Goal: Task Accomplishment & Management: Use online tool/utility

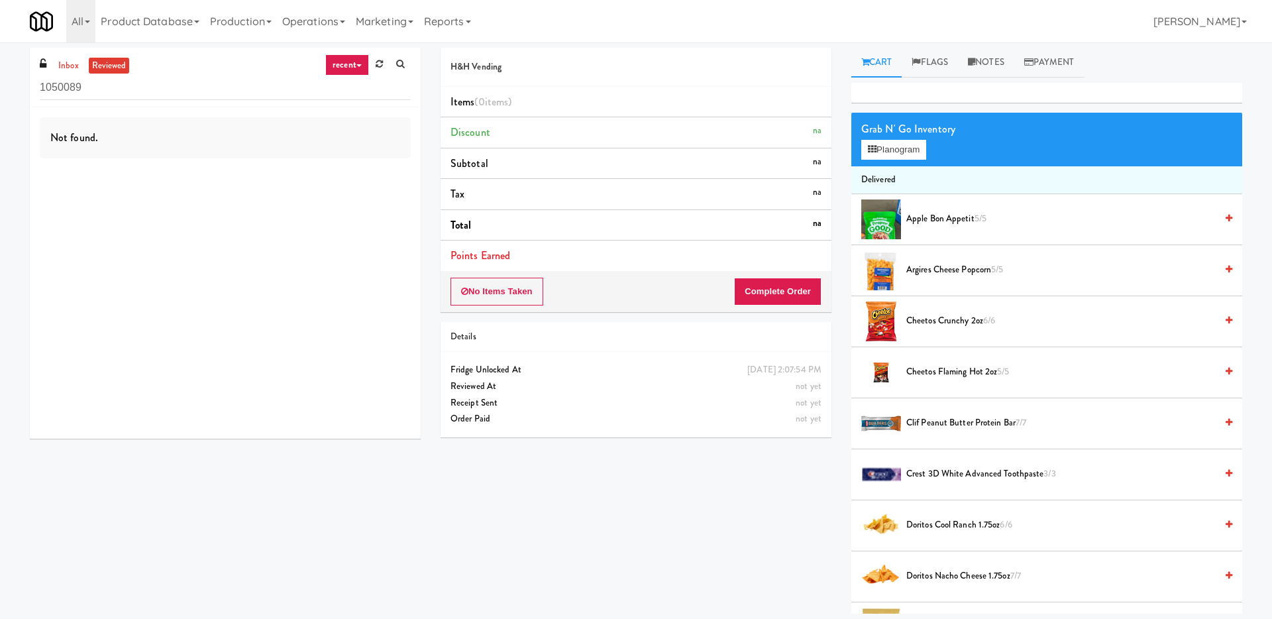
click at [349, 69] on link "recent" at bounding box center [347, 64] width 44 height 21
click at [357, 231] on link "admin unlock" at bounding box center [358, 232] width 106 height 24
click at [72, 60] on link "inbox" at bounding box center [68, 66] width 27 height 17
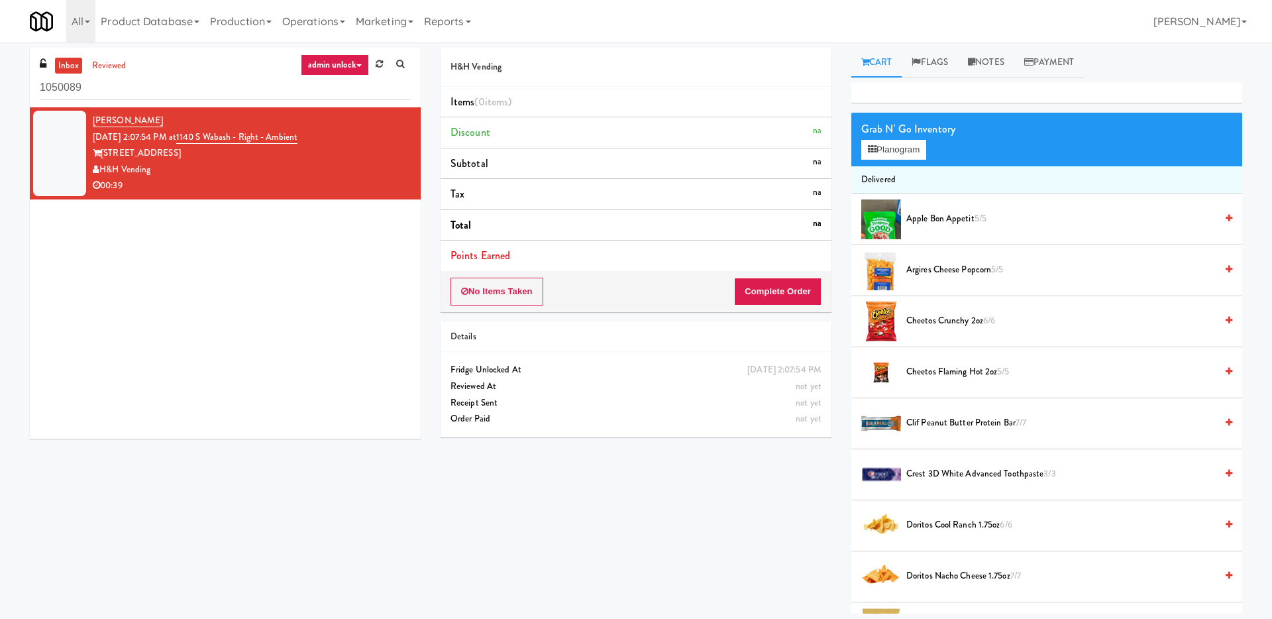
click at [264, 178] on div "00:39" at bounding box center [252, 186] width 318 height 17
click at [297, 136] on link "1140 S Wabash - Right - Ambient" at bounding box center [236, 137] width 121 height 13
click at [332, 21] on link "Operations" at bounding box center [314, 21] width 74 height 42
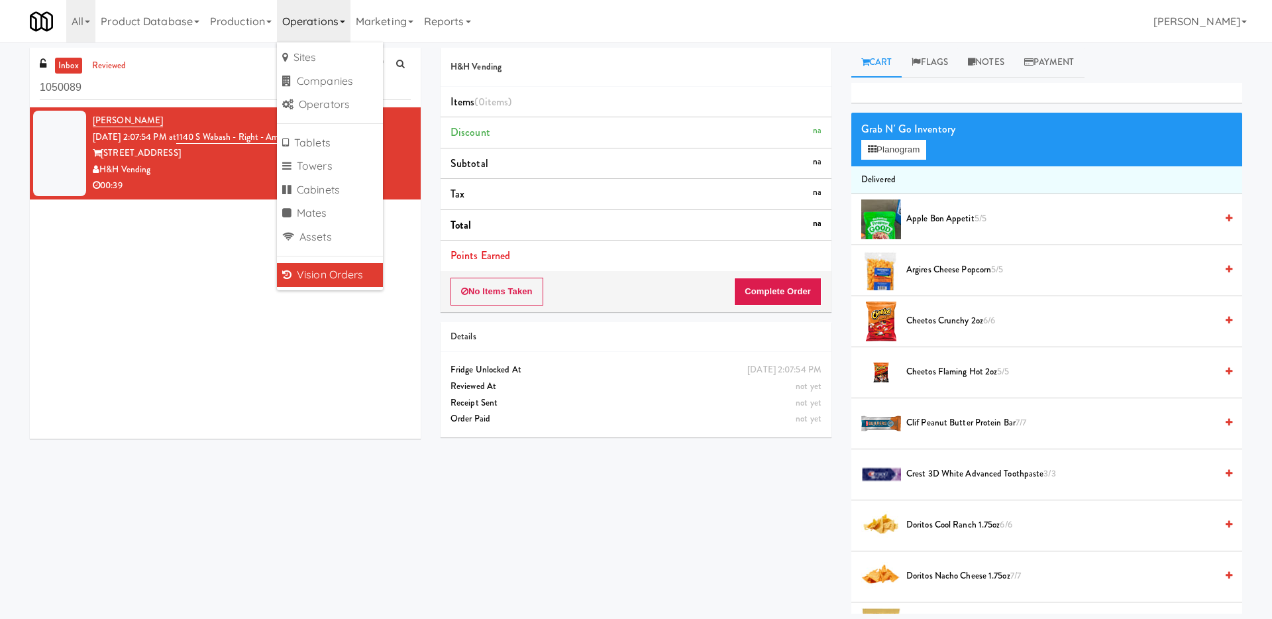
click at [314, 272] on link "Vision Orders" at bounding box center [330, 275] width 106 height 24
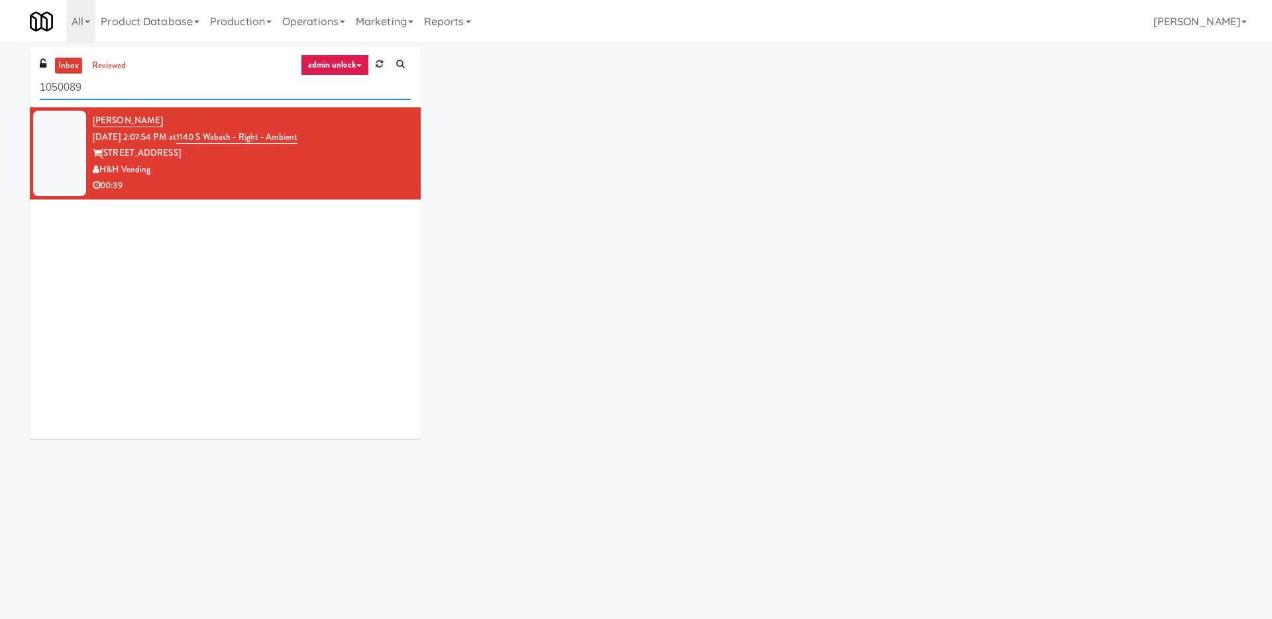
drag, startPoint x: 252, startPoint y: 104, endPoint x: 69, endPoint y: 70, distance: 186.1
click at [69, 70] on div "inbox reviewed admin unlock all unclear take inventory issue suspicious failed …" at bounding box center [225, 78] width 391 height 60
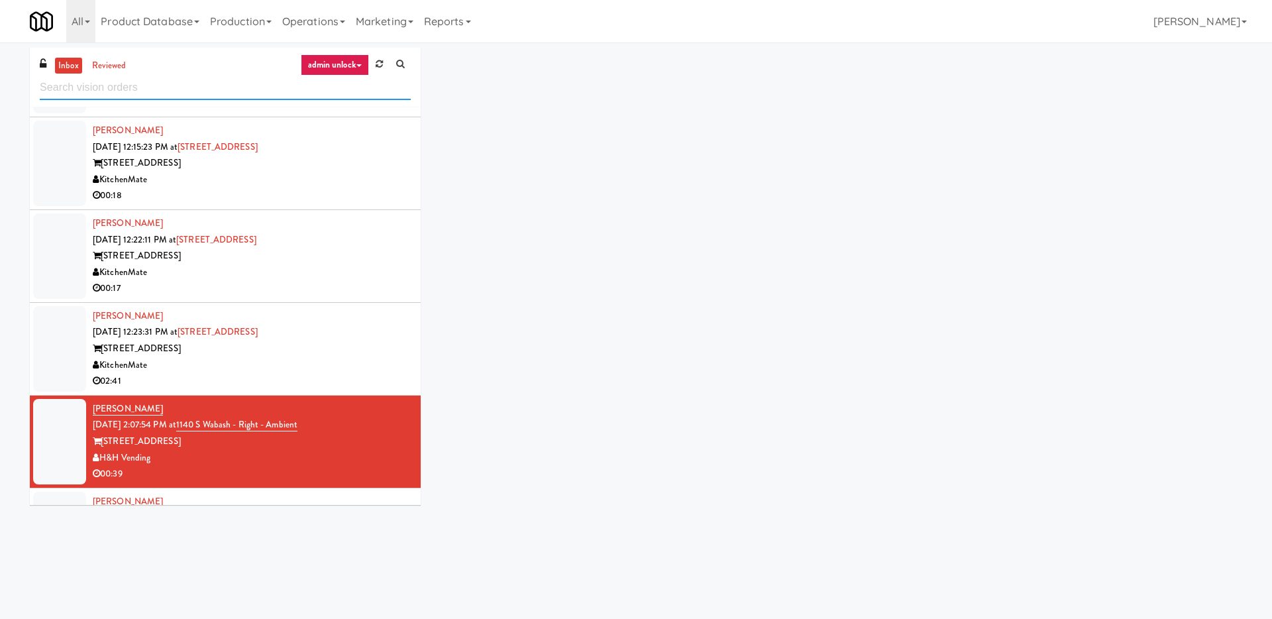
scroll to position [158, 0]
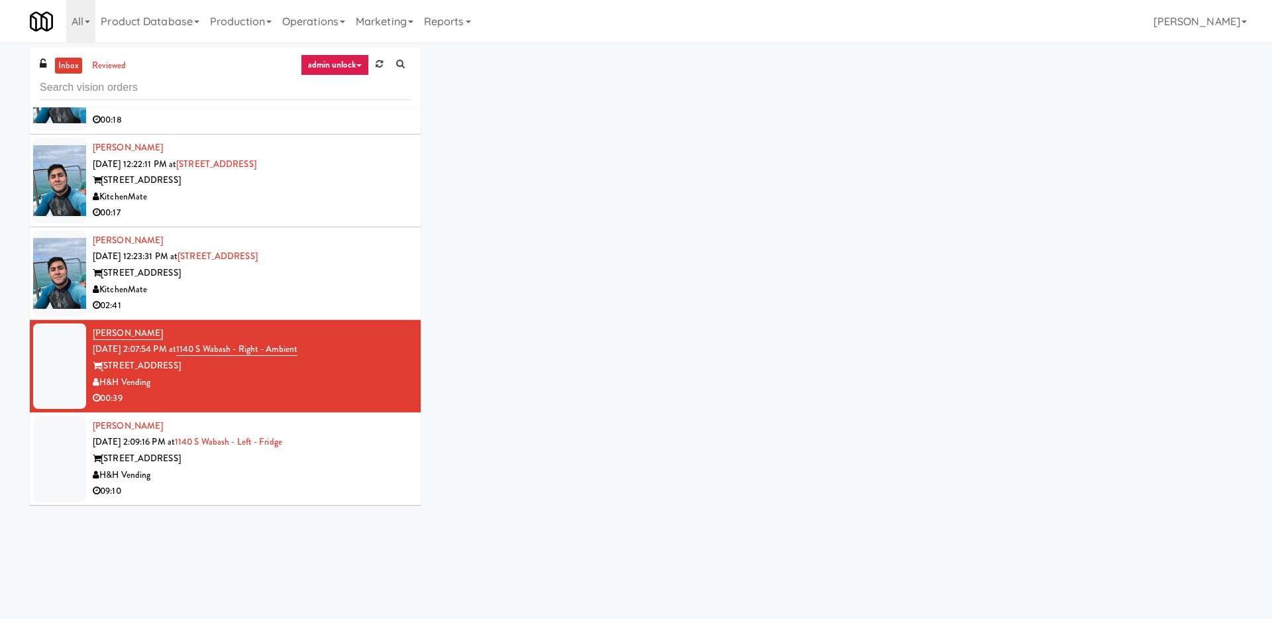
click at [283, 460] on div "[STREET_ADDRESS]" at bounding box center [252, 459] width 318 height 17
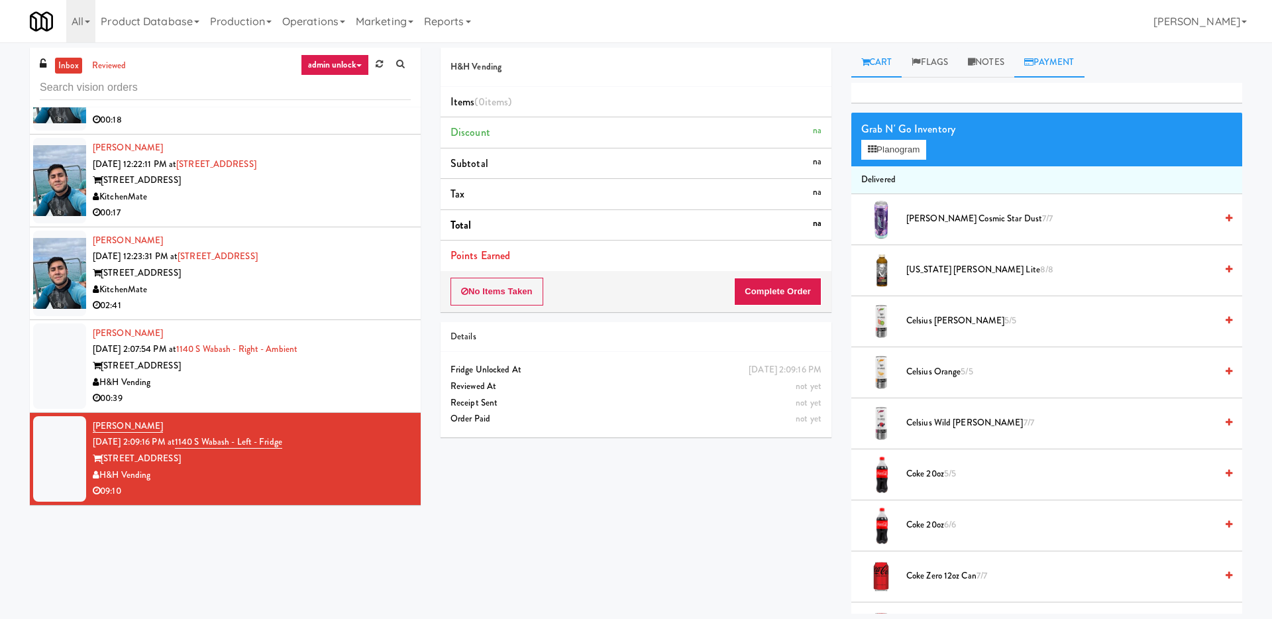
click at [1069, 61] on link "Payment" at bounding box center [1049, 63] width 70 height 30
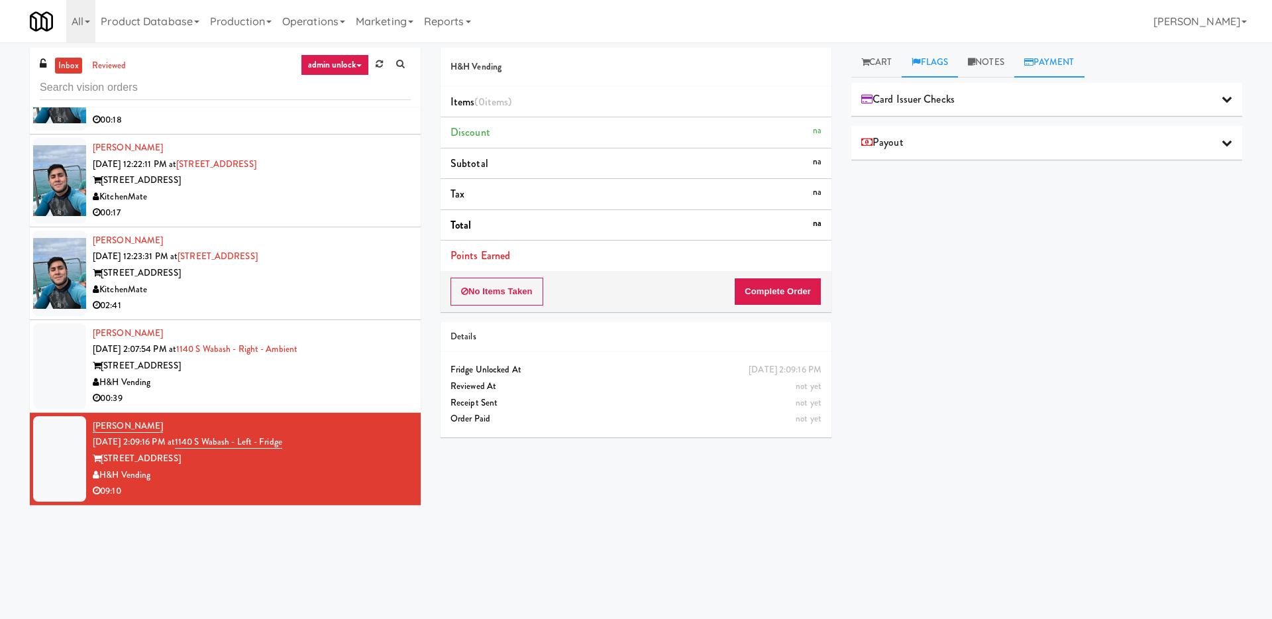
click at [908, 63] on link "Flags" at bounding box center [930, 63] width 56 height 30
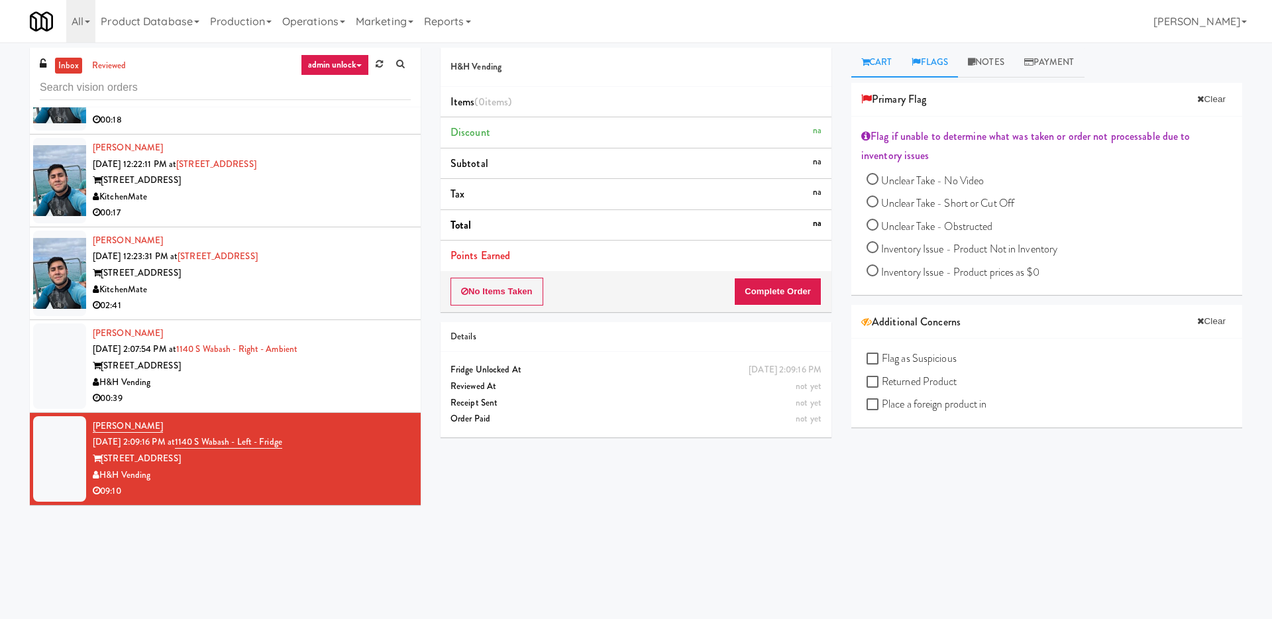
click at [896, 64] on link "Cart" at bounding box center [876, 63] width 51 height 30
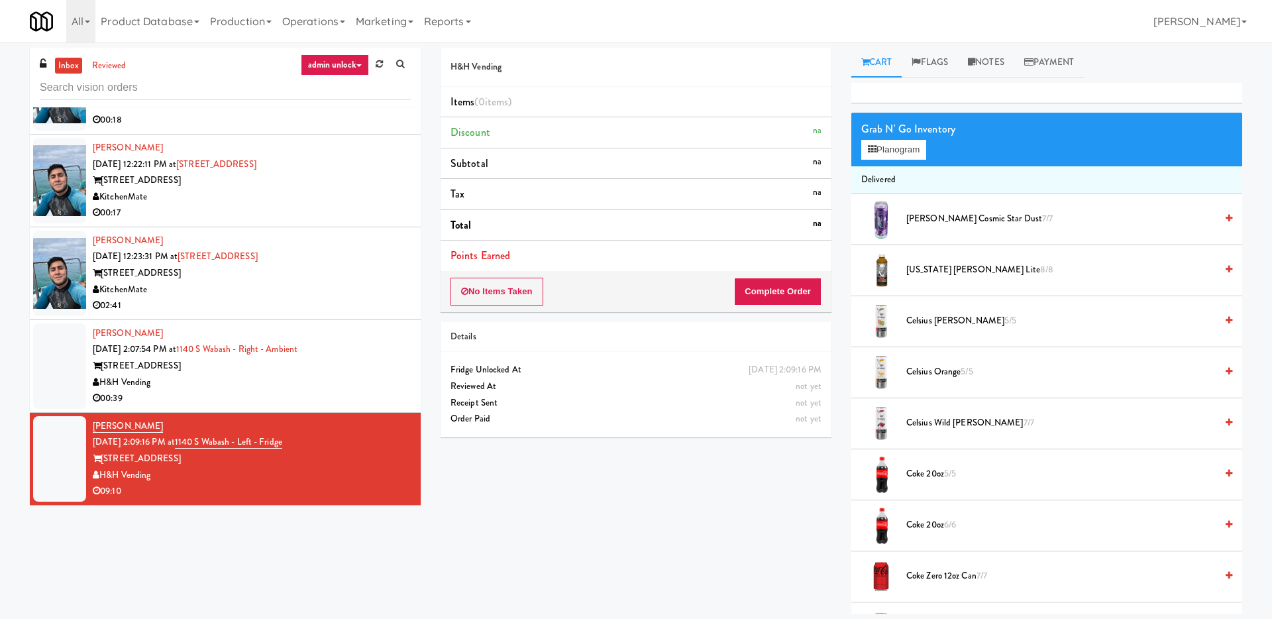
click at [331, 360] on div "[STREET_ADDRESS]" at bounding box center [252, 366] width 318 height 17
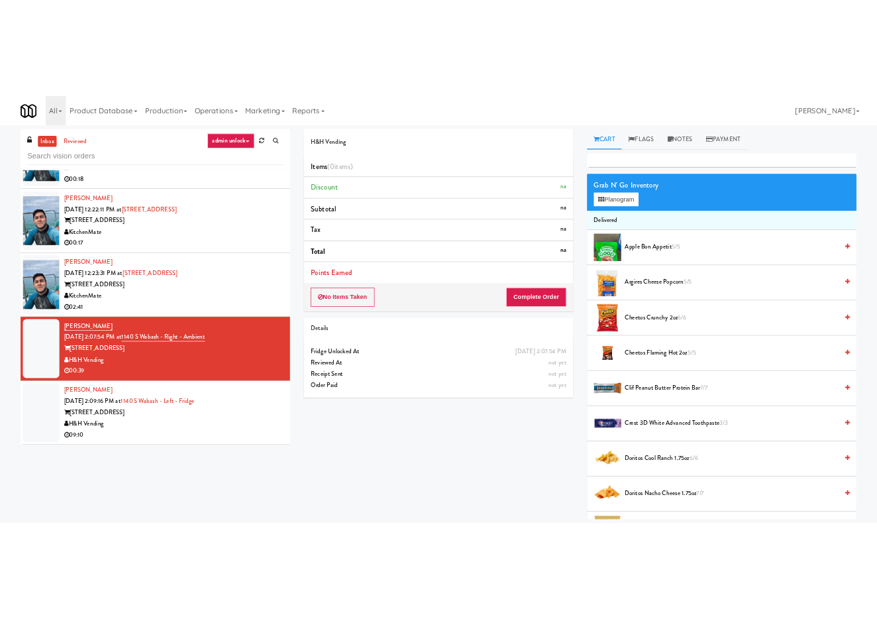
scroll to position [191, 0]
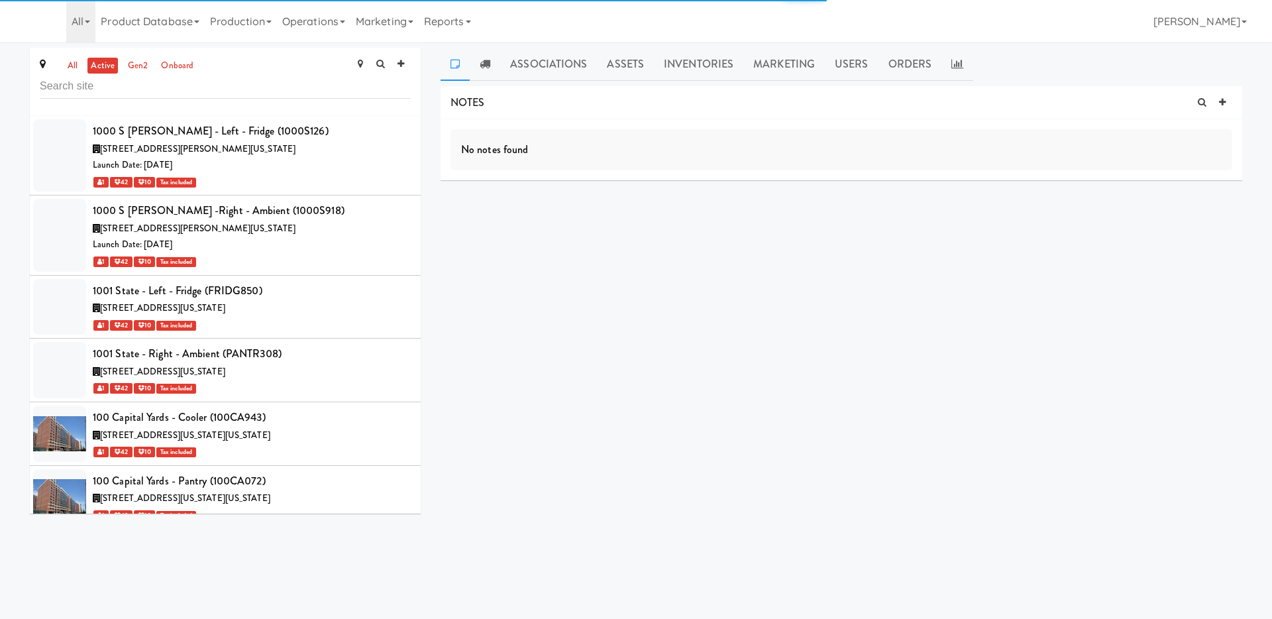
scroll to position [1012, 0]
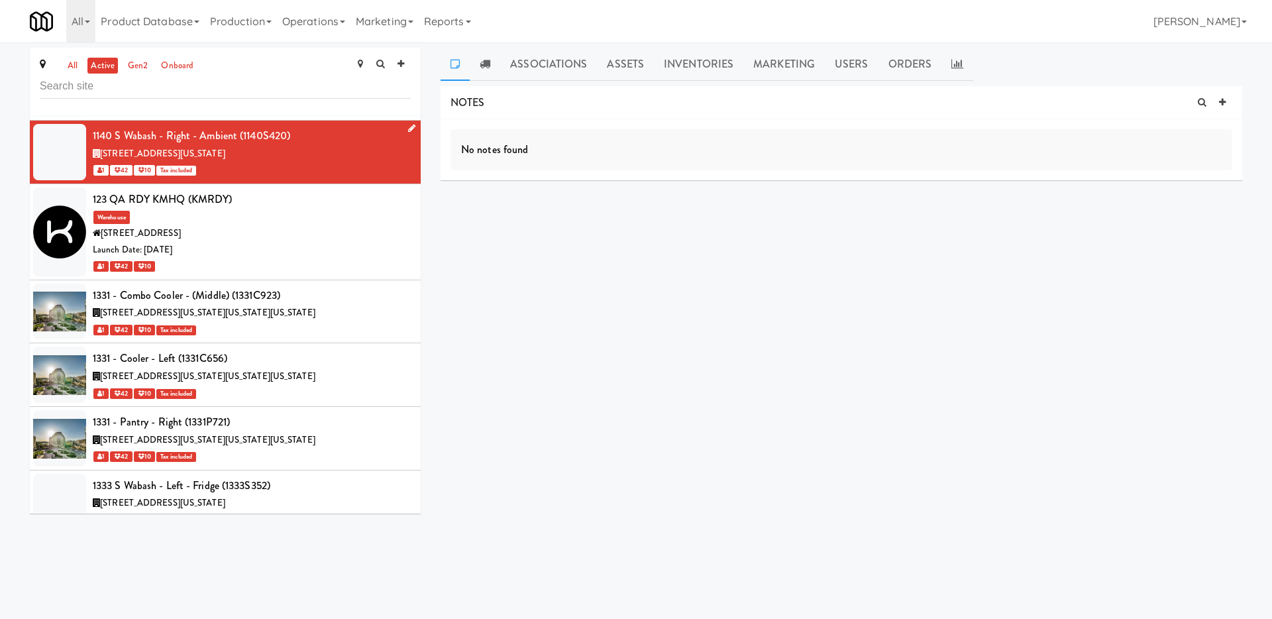
click at [264, 131] on div "1140 S Wabash - Right - Ambient (1140S420)" at bounding box center [252, 136] width 318 height 20
copy div "1140S420"
click at [334, 16] on link "Operations" at bounding box center [314, 21] width 74 height 42
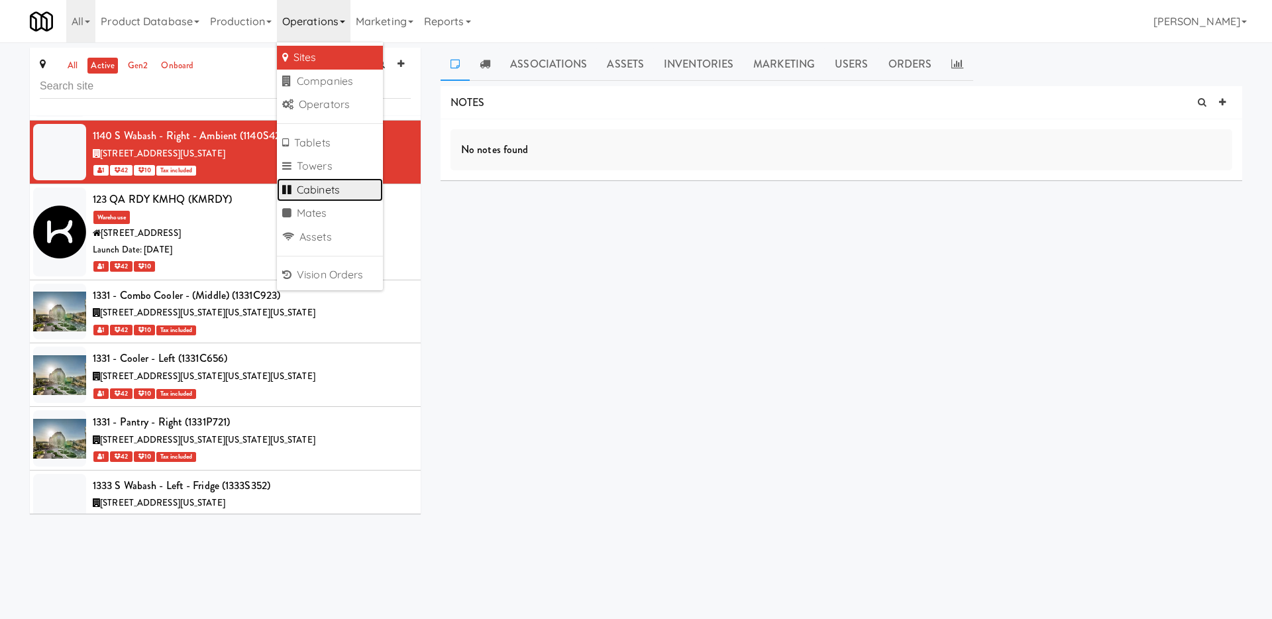
click at [352, 189] on link "Cabinets" at bounding box center [330, 190] width 106 height 24
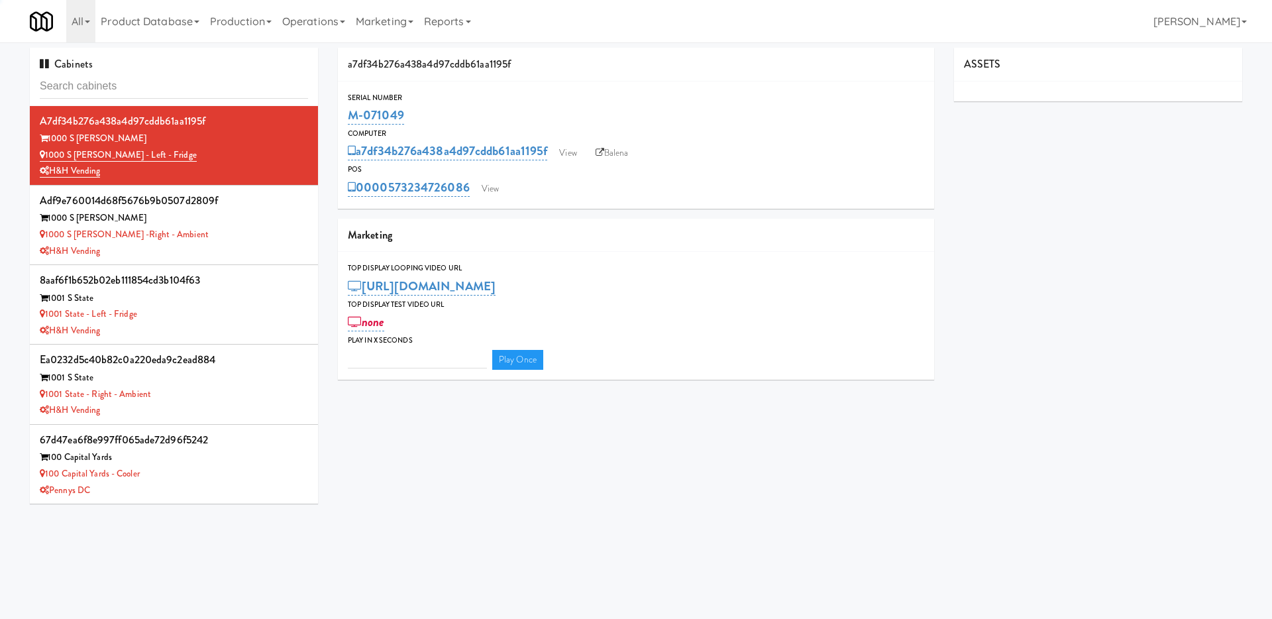
type input "1140S420"
type input "3"
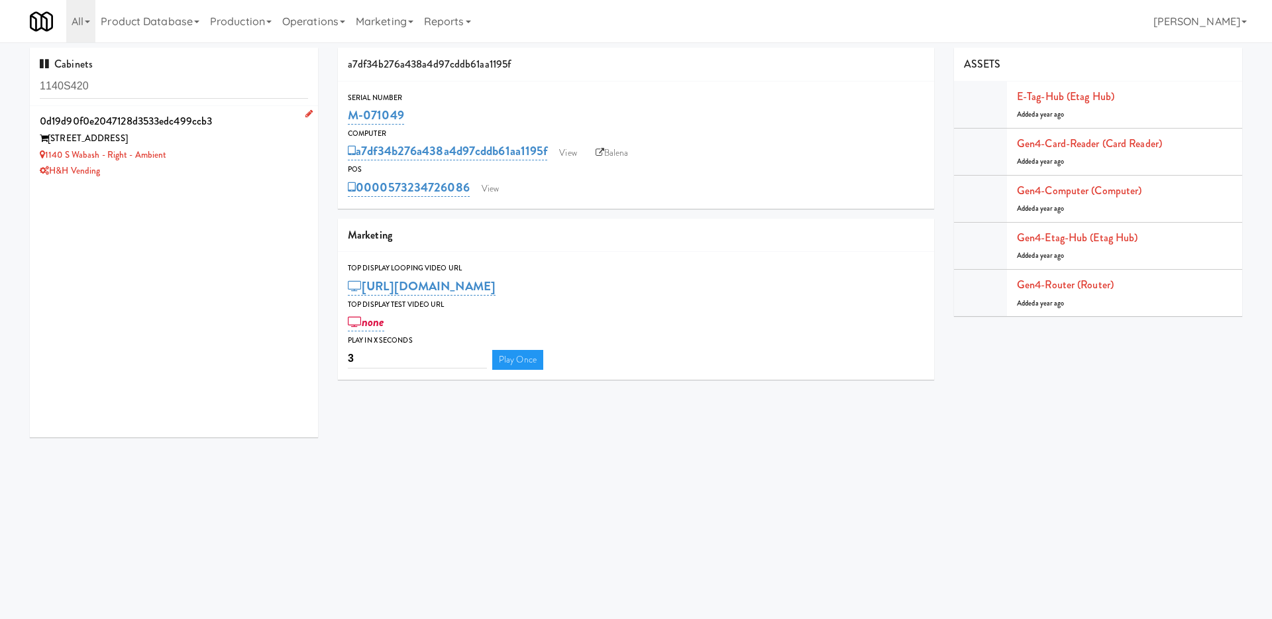
type input "1140S420"
click at [262, 152] on div "1140 S Wabash - Right - Ambient" at bounding box center [174, 155] width 268 height 17
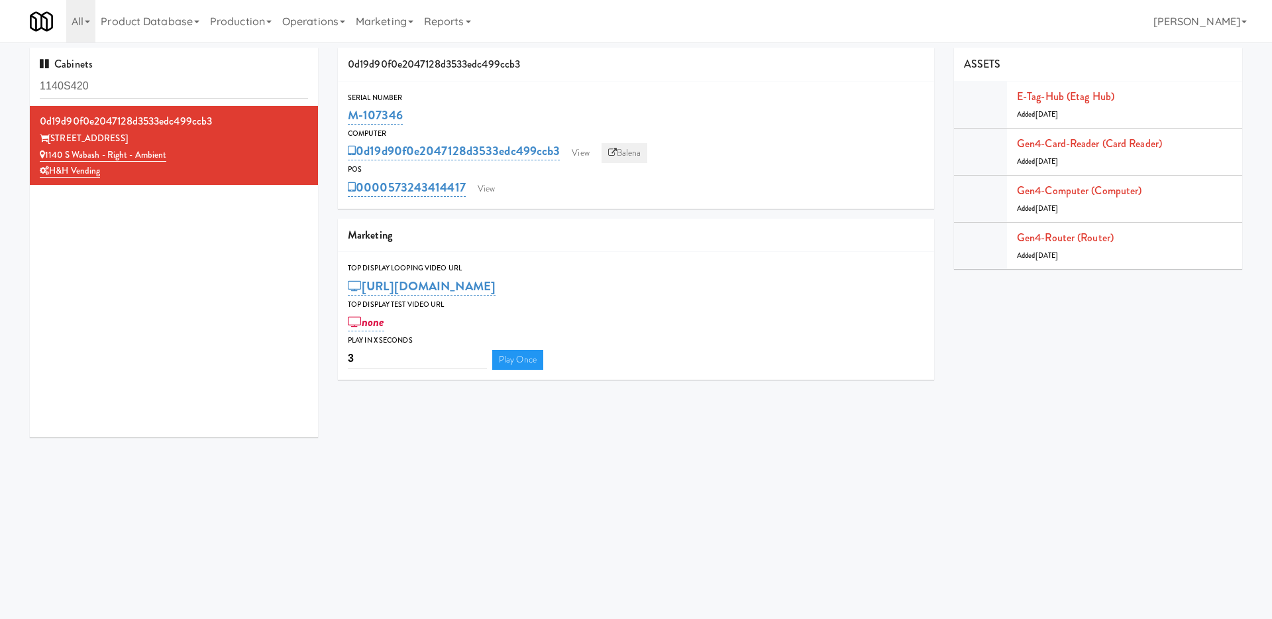
click at [616, 155] on icon at bounding box center [612, 152] width 9 height 9
click at [589, 152] on link "View" at bounding box center [580, 153] width 30 height 20
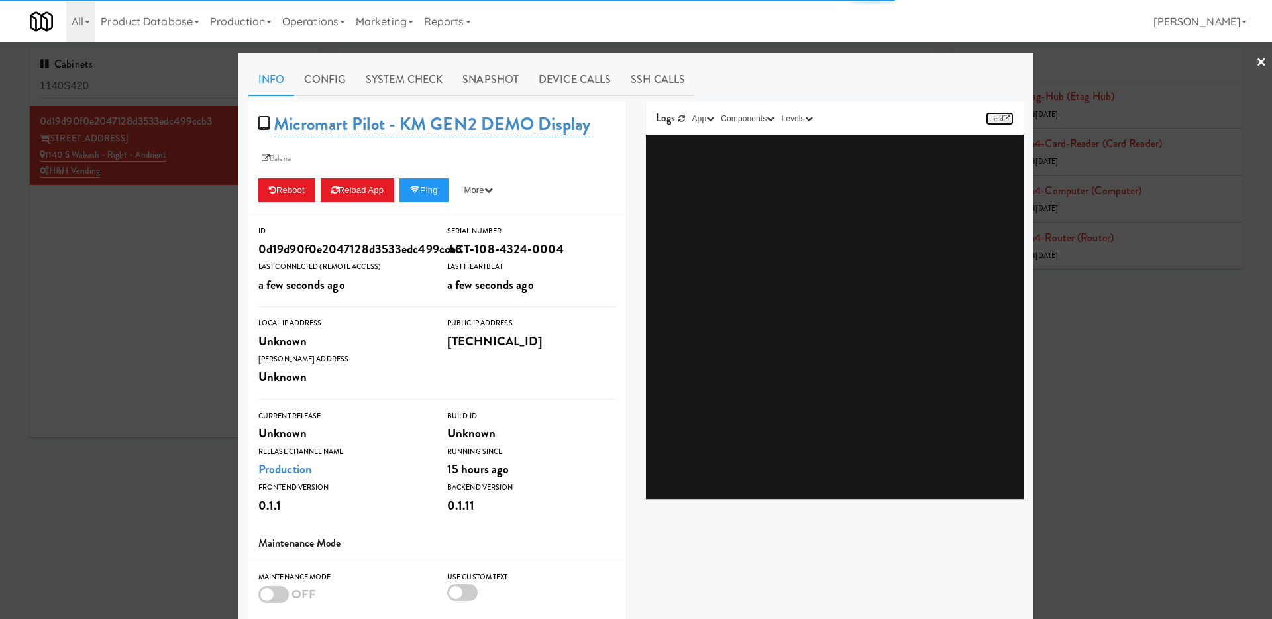
click at [1009, 114] on link "Link" at bounding box center [1000, 118] width 28 height 13
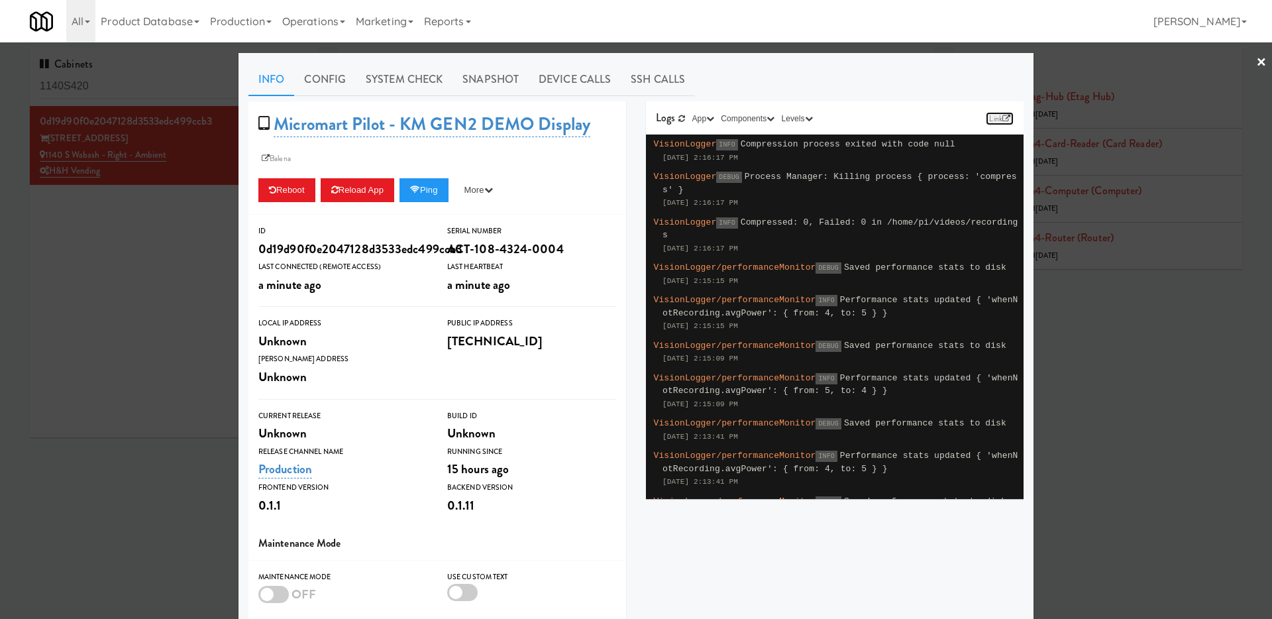
click at [995, 116] on link "Link" at bounding box center [1000, 118] width 28 height 13
click at [193, 325] on div at bounding box center [636, 309] width 1272 height 619
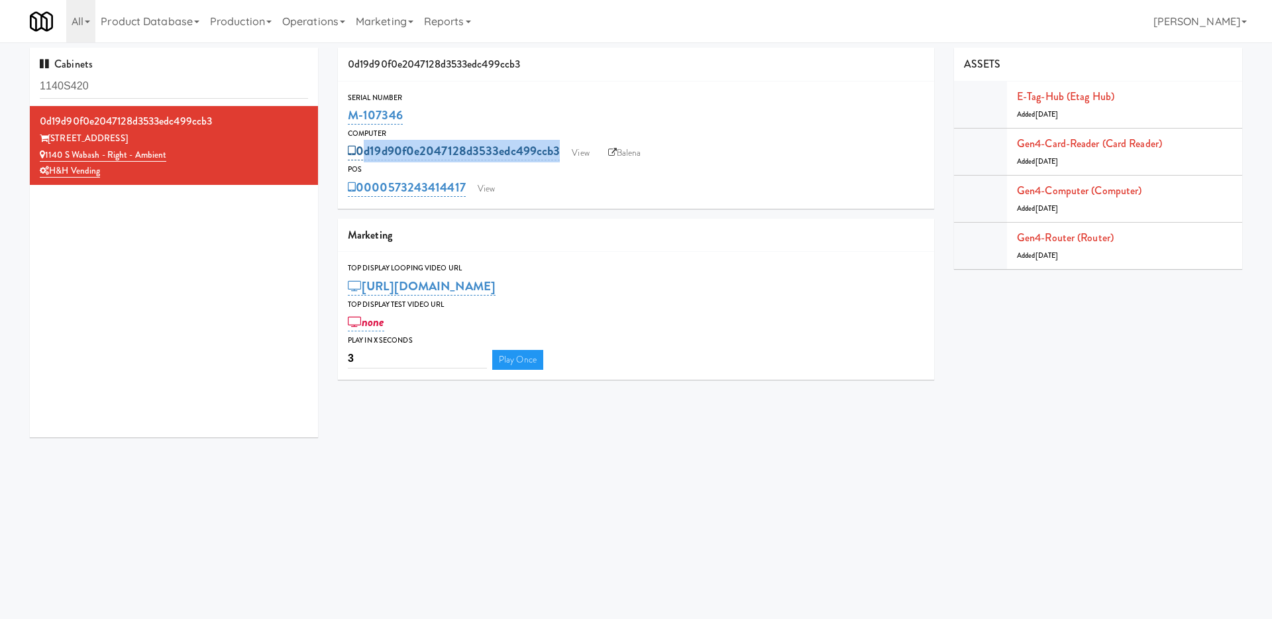
drag, startPoint x: 715, startPoint y: 146, endPoint x: 360, endPoint y: 146, distance: 354.5
click at [360, 146] on div "0d19d90f0e2047128d3533edc499ccb3 View Balena" at bounding box center [636, 151] width 576 height 23
copy div "0d19d90f0e2047128d3533edc499ccb3 View Balena"
click at [588, 145] on link "View" at bounding box center [580, 153] width 30 height 20
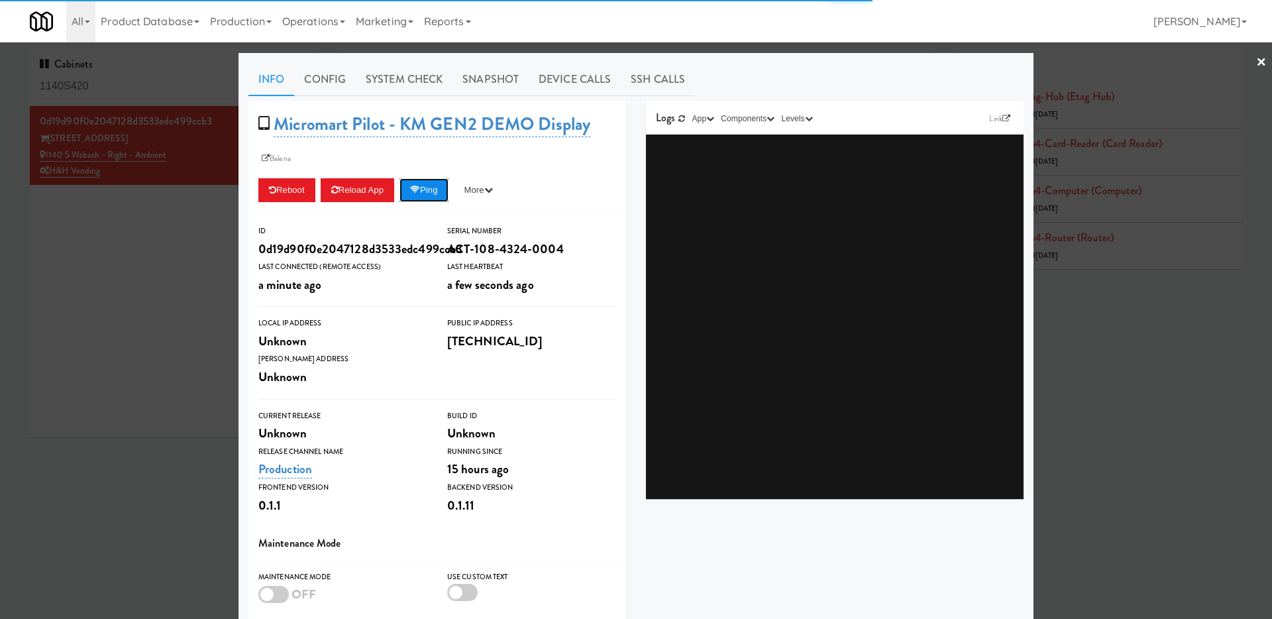
click at [439, 199] on button "Ping" at bounding box center [424, 190] width 49 height 24
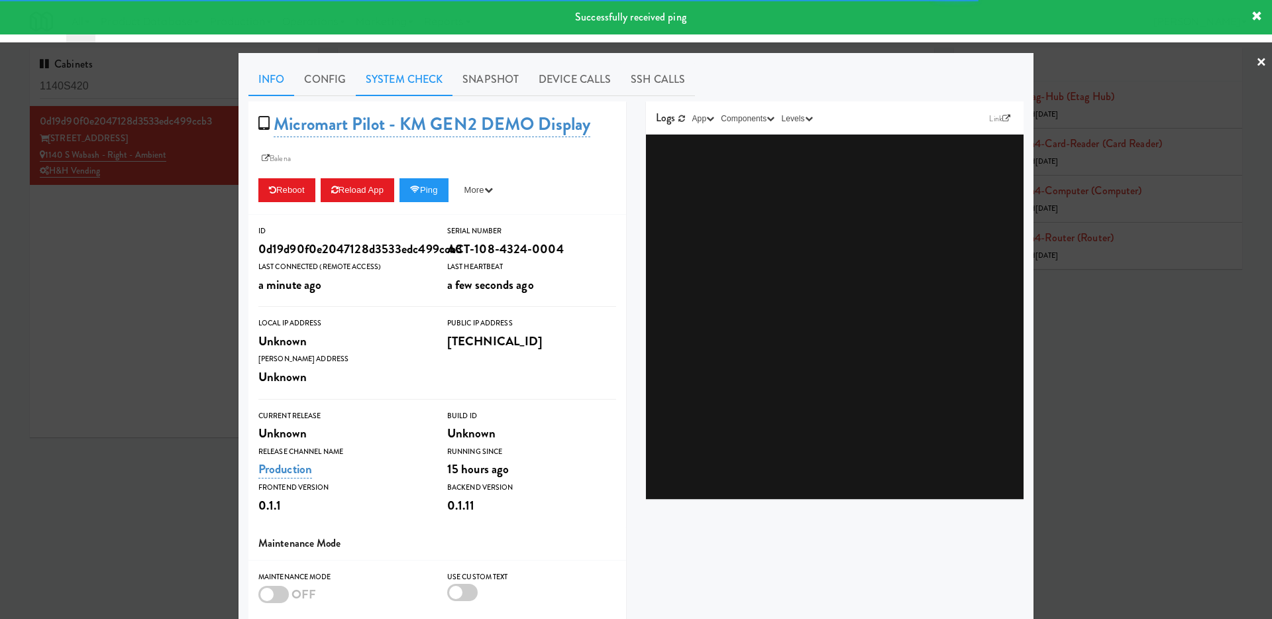
click at [414, 86] on link "System Check" at bounding box center [404, 79] width 97 height 33
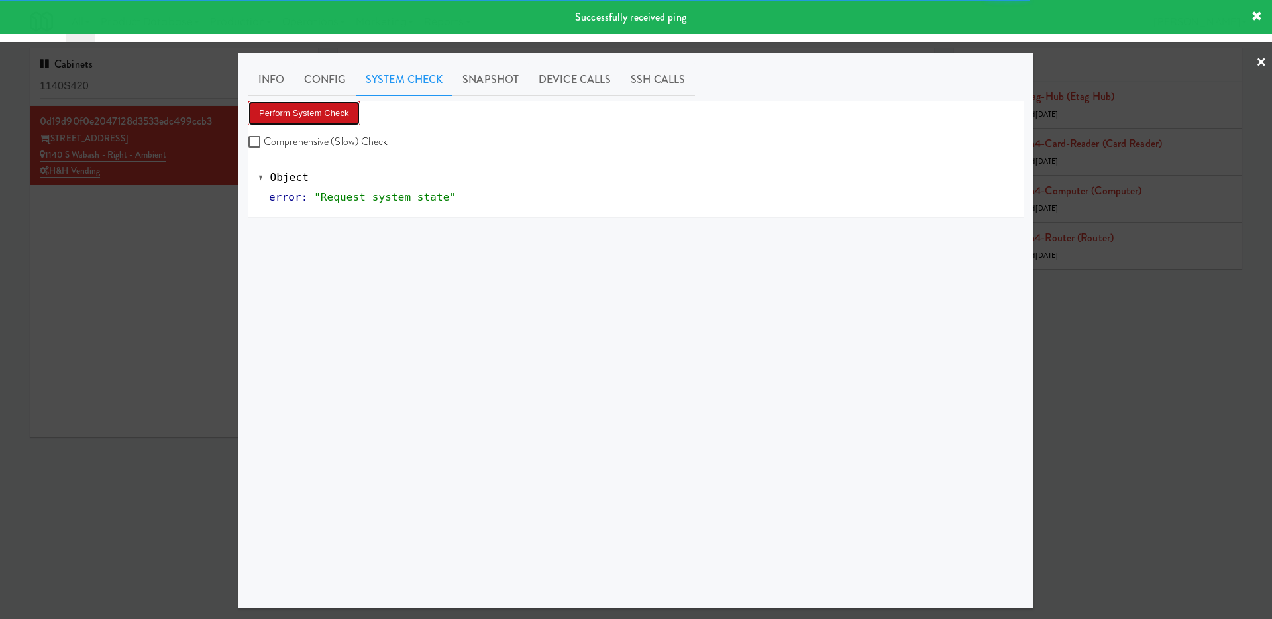
click at [354, 115] on button "Perform System Check" at bounding box center [303, 113] width 111 height 24
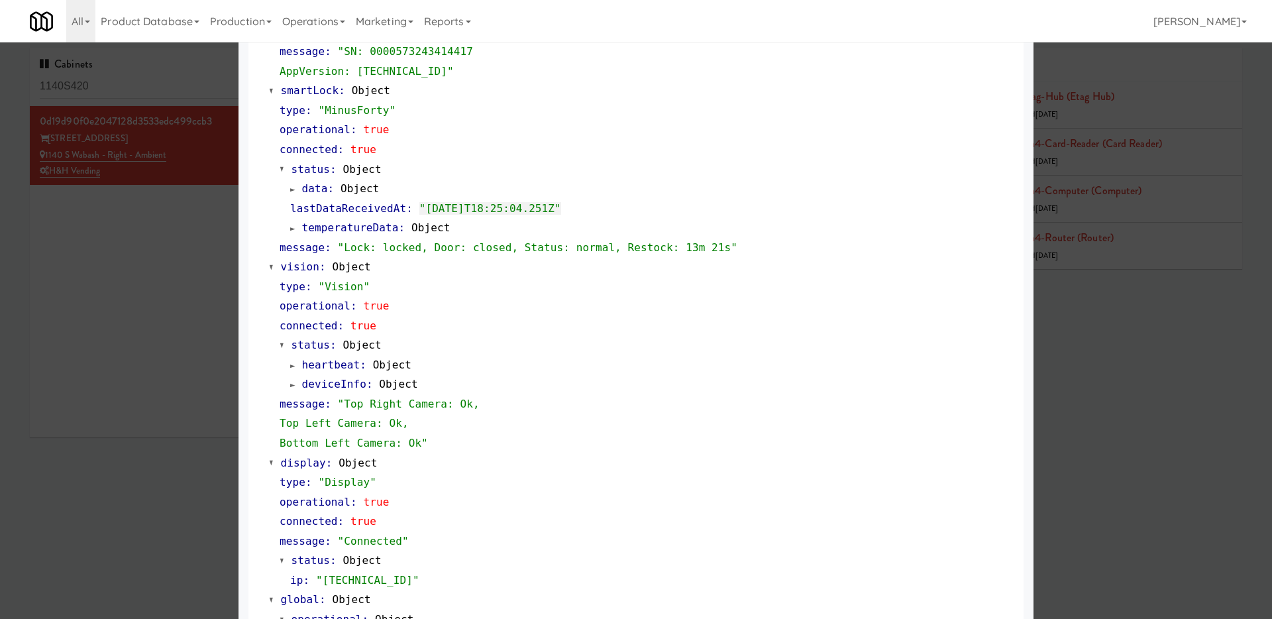
scroll to position [337, 0]
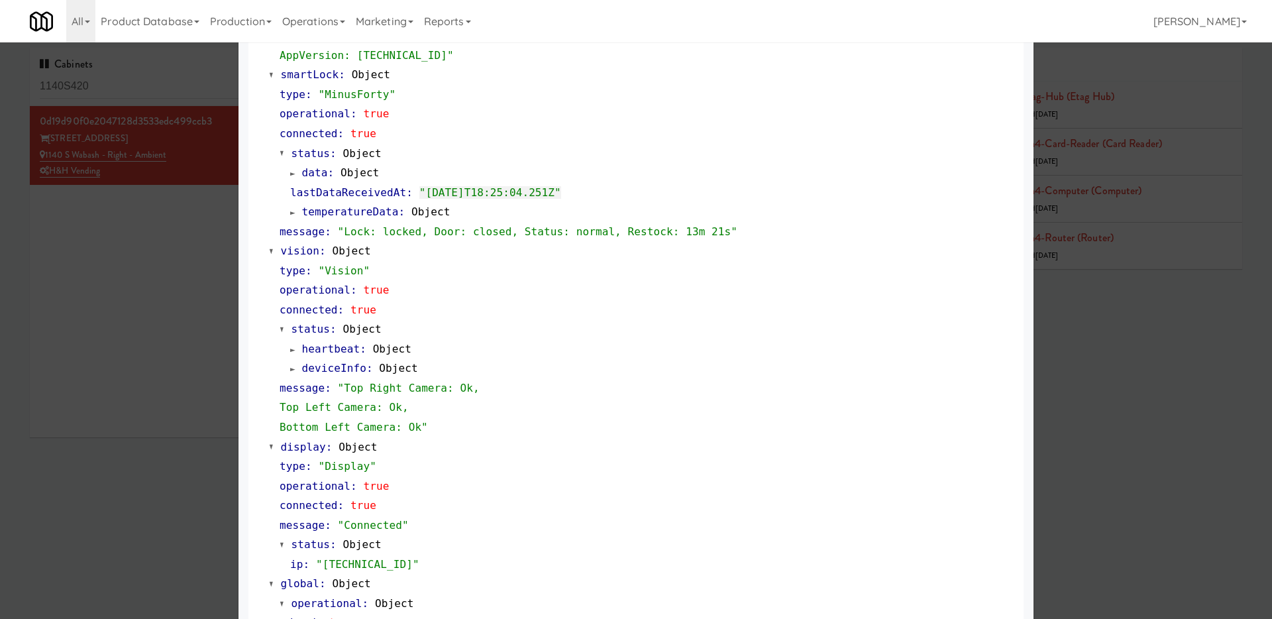
click at [78, 241] on div at bounding box center [636, 309] width 1272 height 619
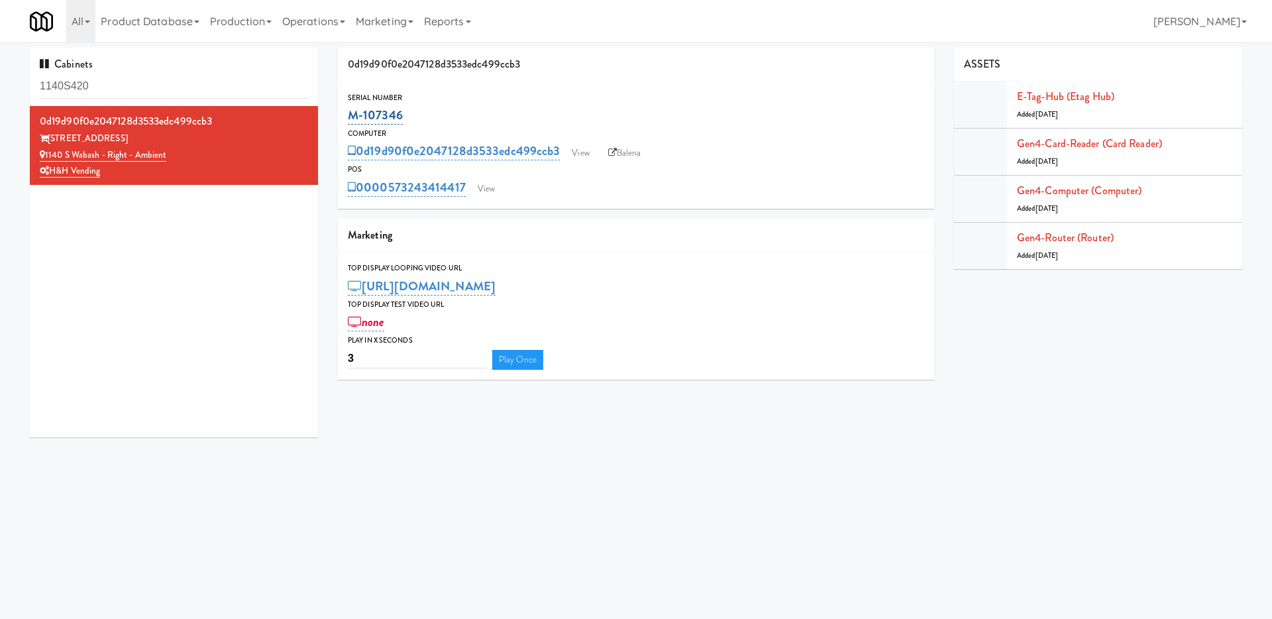
drag, startPoint x: 423, startPoint y: 119, endPoint x: 351, endPoint y: 117, distance: 71.6
click at [351, 117] on div "M-107346" at bounding box center [636, 115] width 576 height 23
copy link "M-107346"
drag, startPoint x: 183, startPoint y: 156, endPoint x: 47, endPoint y: 155, distance: 135.8
click at [47, 155] on div "1140 S Wabash - Right - Ambient" at bounding box center [174, 155] width 268 height 17
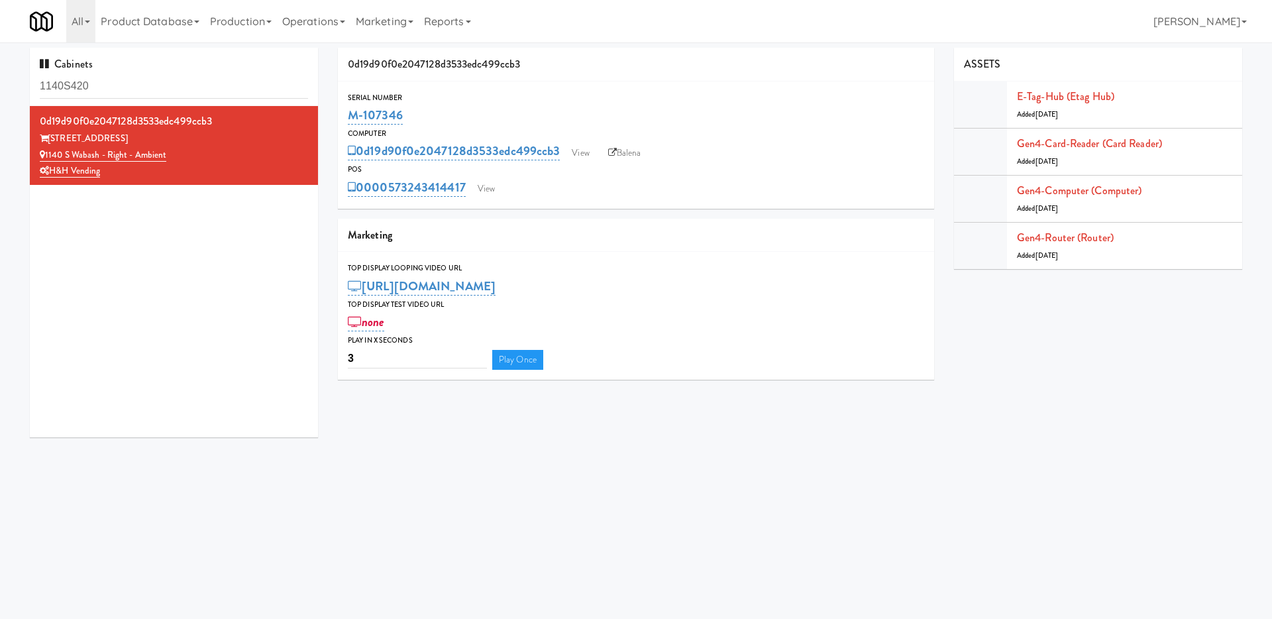
copy link "1140 S Wabash - Right - Ambient"
click at [342, 28] on link "Operations" at bounding box center [314, 21] width 74 height 42
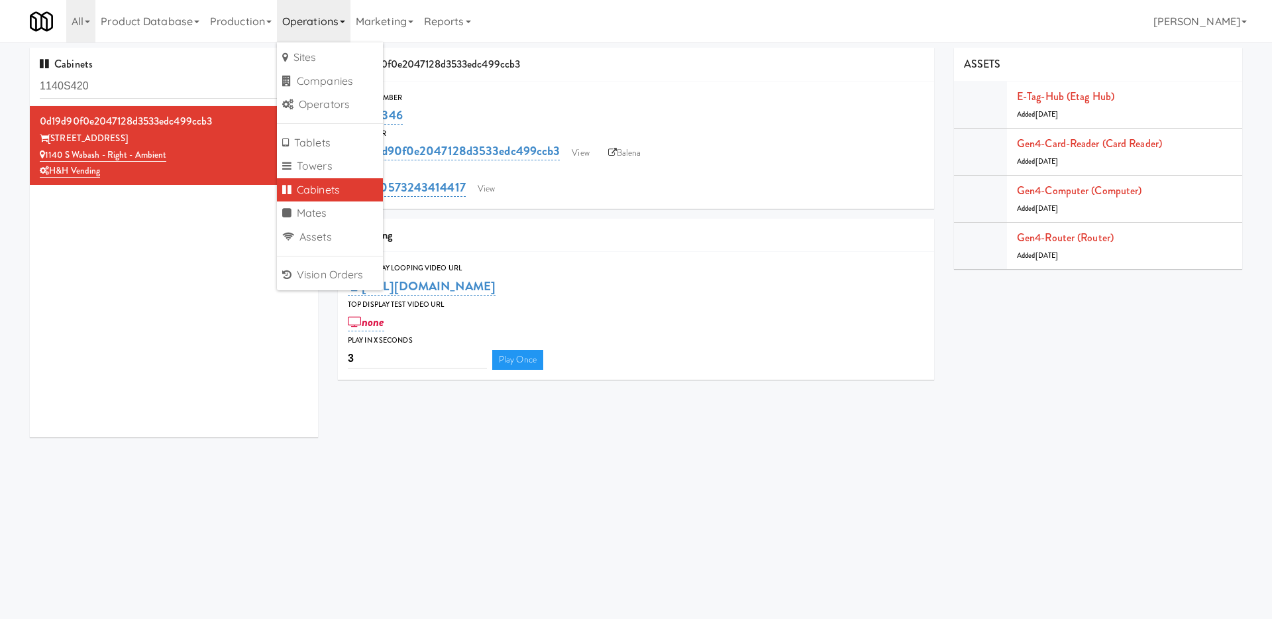
click at [209, 264] on div "0d19d90f0e2047128d3533edc499ccb3 1140 S Wabash 1140 S Wabash - Right - Ambient …" at bounding box center [174, 271] width 288 height 331
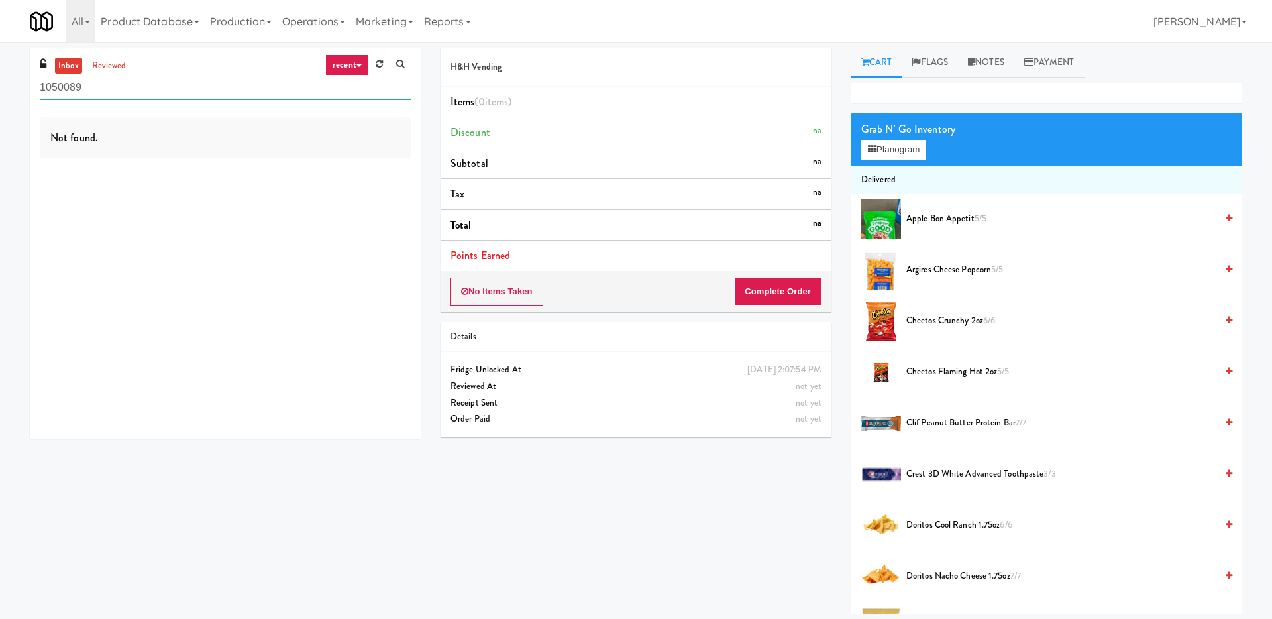
drag, startPoint x: 380, startPoint y: 87, endPoint x: 0, endPoint y: 87, distance: 380.3
click at [0, 87] on div "inbox reviewed recent all unclear take inventory issue suspicious failed recent…" at bounding box center [636, 331] width 1272 height 566
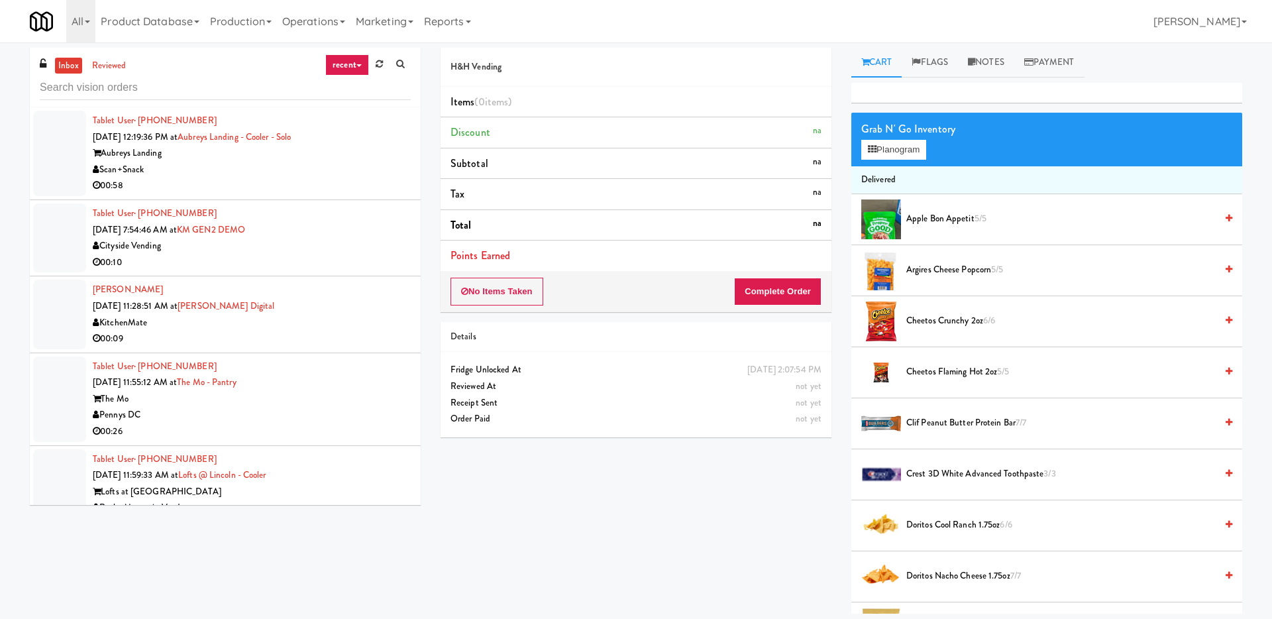
click at [281, 166] on div "Scan+Snack" at bounding box center [252, 170] width 318 height 17
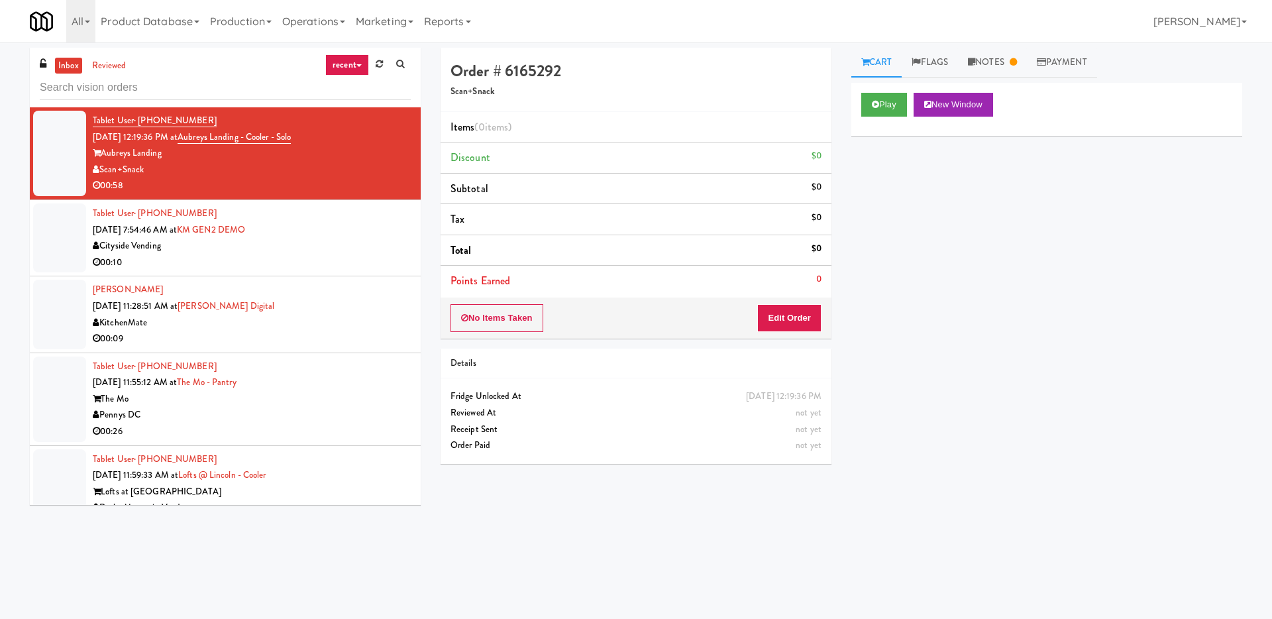
click at [358, 65] on icon at bounding box center [358, 65] width 5 height 3
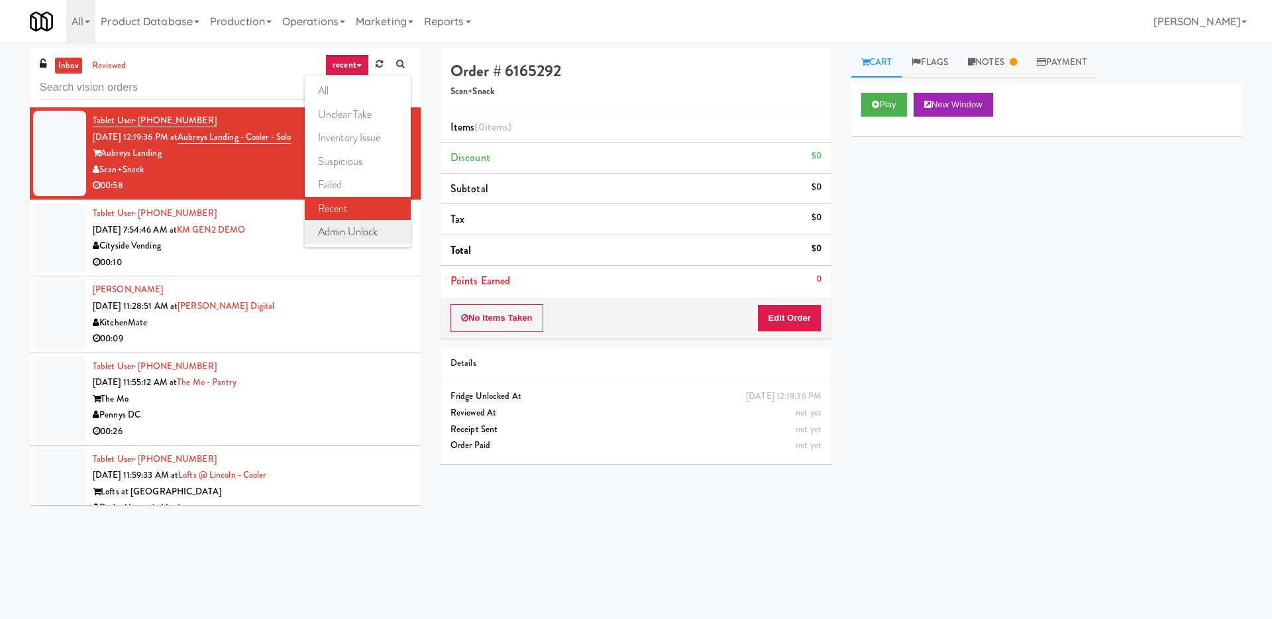
click at [359, 225] on link "admin unlock" at bounding box center [358, 232] width 106 height 24
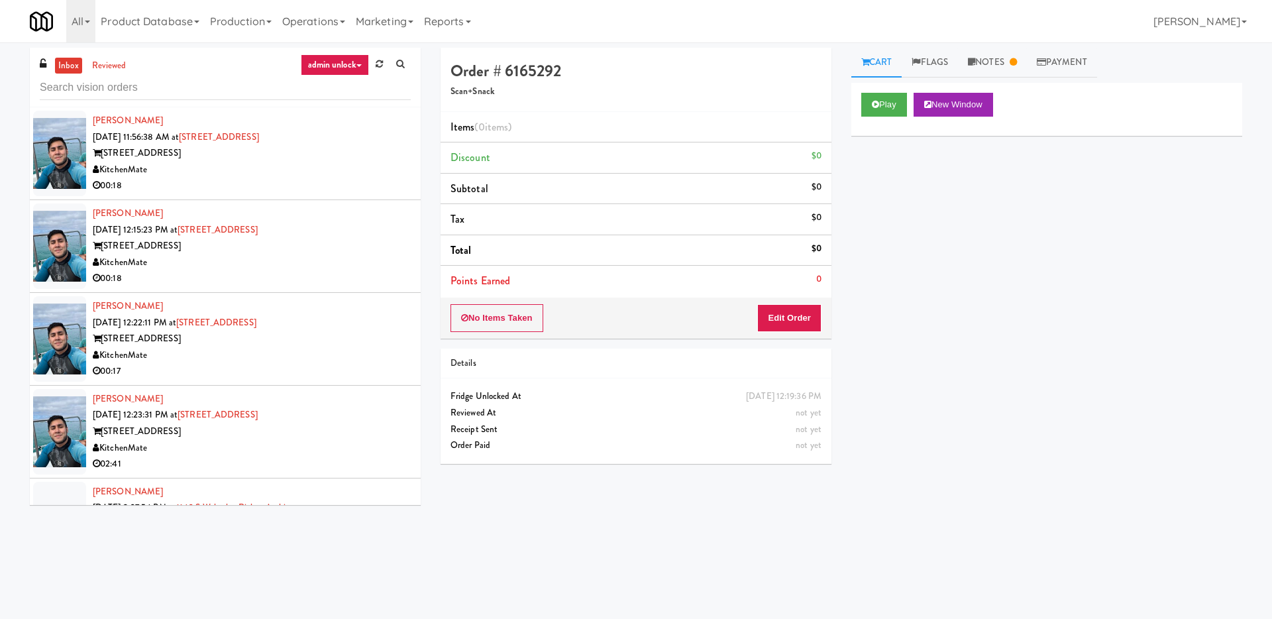
click at [328, 176] on div "KitchenMate" at bounding box center [252, 170] width 318 height 17
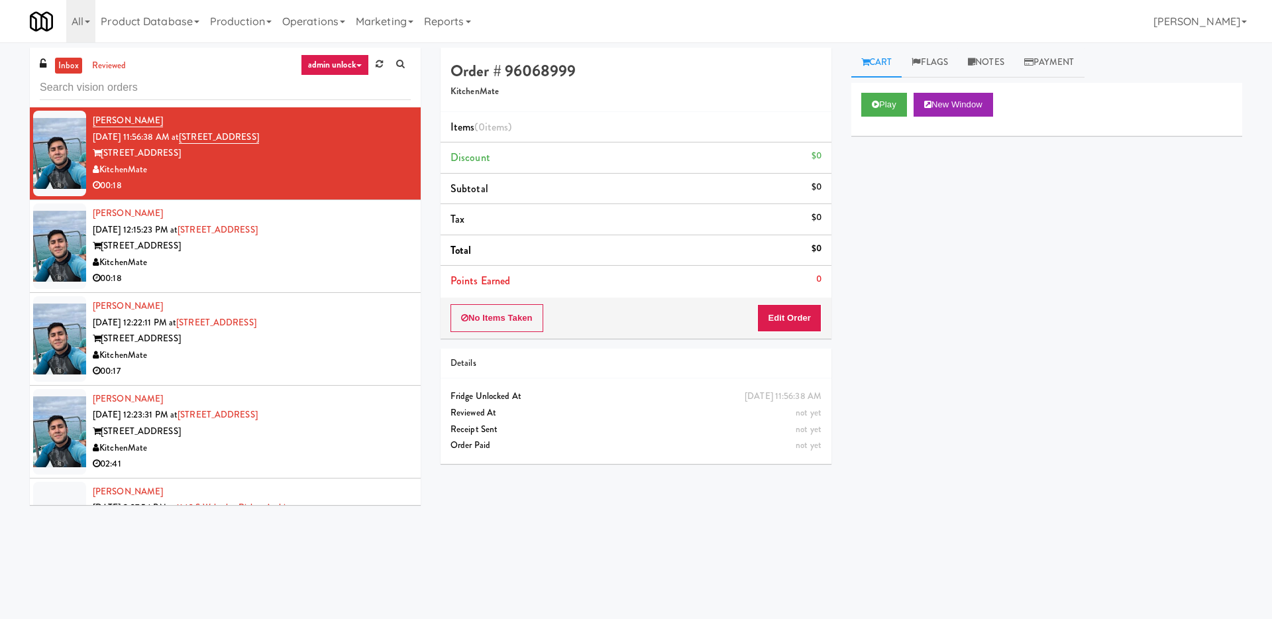
scroll to position [158, 0]
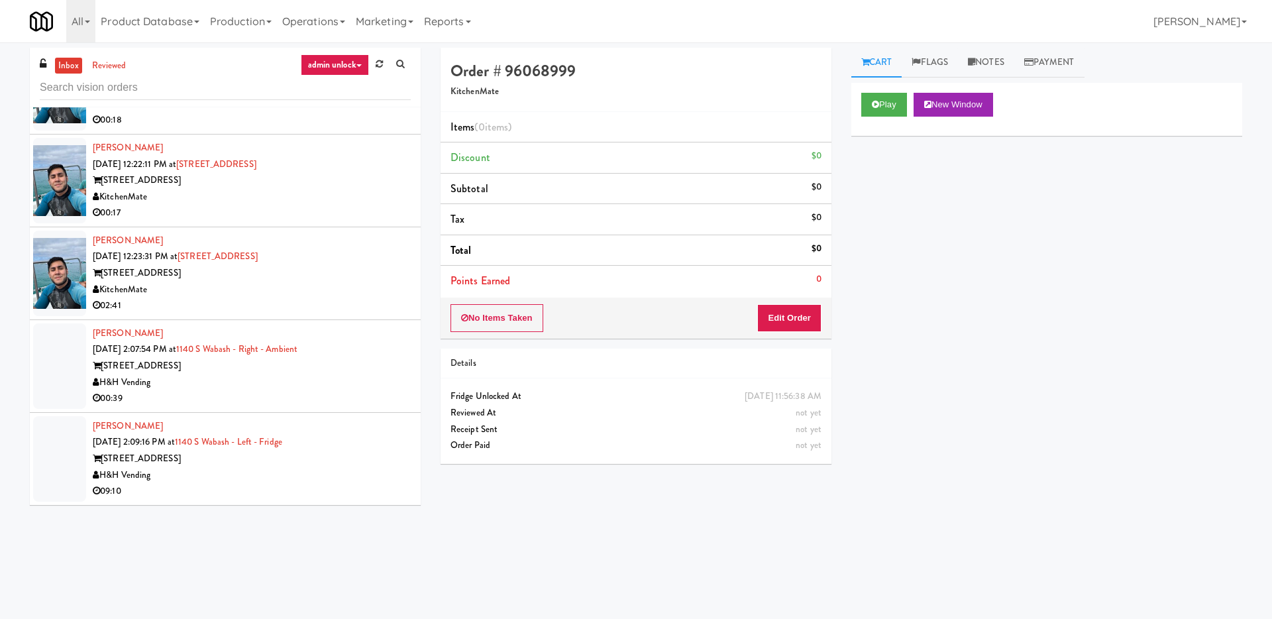
click at [562, 72] on h4 "Order # 96068999" at bounding box center [636, 70] width 371 height 17
drag, startPoint x: 579, startPoint y: 72, endPoint x: 509, endPoint y: 70, distance: 70.2
click at [509, 70] on h4 "Order # 96068999" at bounding box center [636, 70] width 371 height 17
copy h4 "96068999"
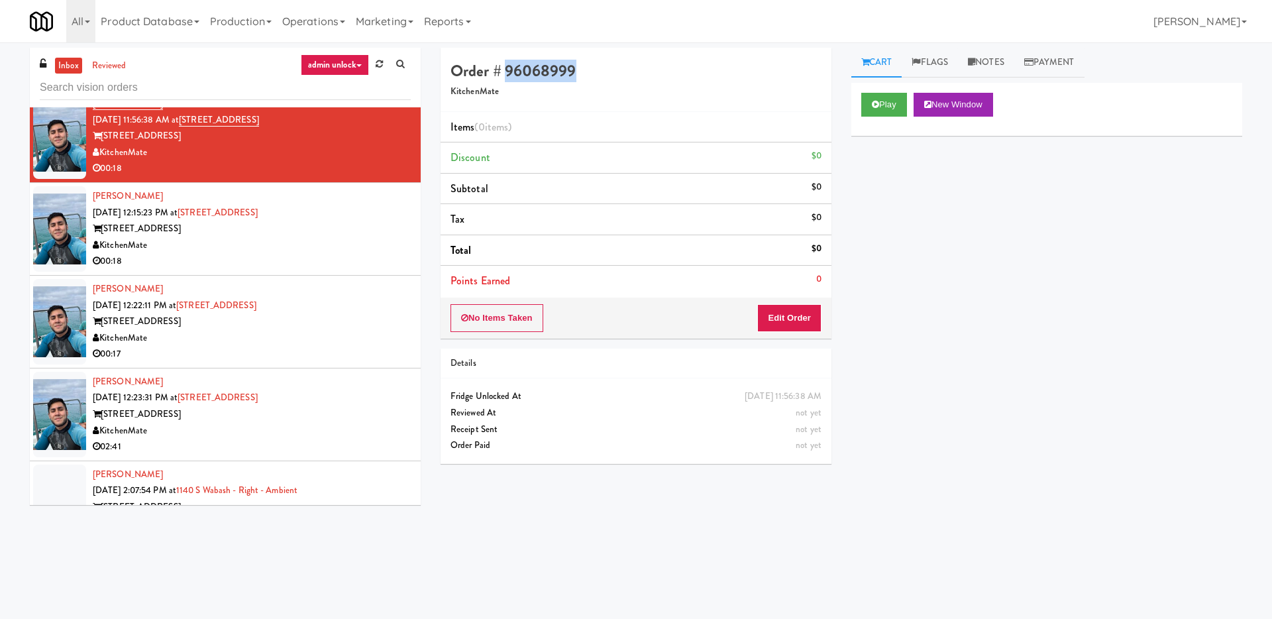
scroll to position [0, 0]
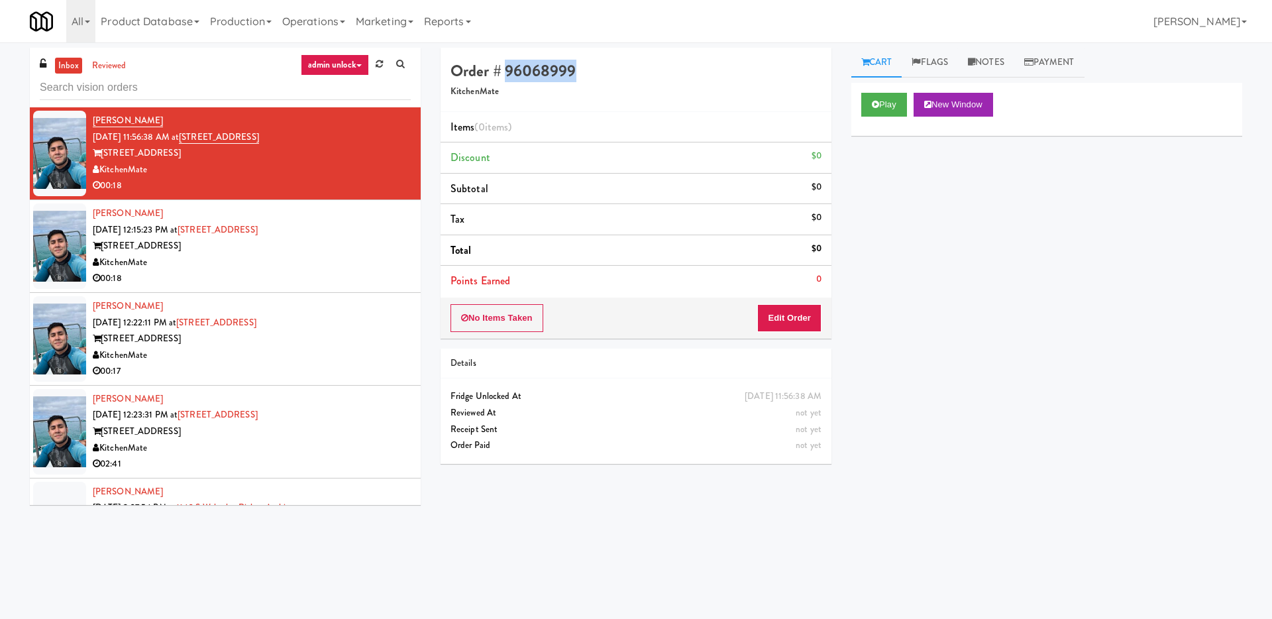
click at [519, 69] on h4 "Order # 96068999" at bounding box center [636, 70] width 371 height 17
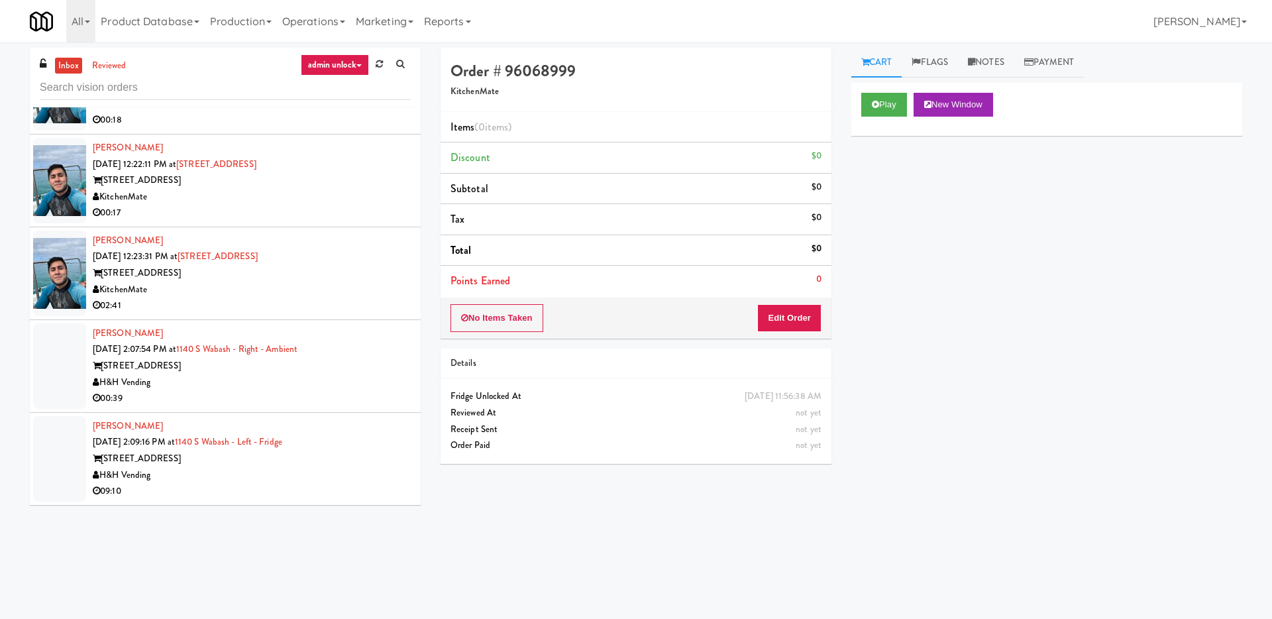
click at [325, 366] on div "[STREET_ADDRESS]" at bounding box center [252, 366] width 318 height 17
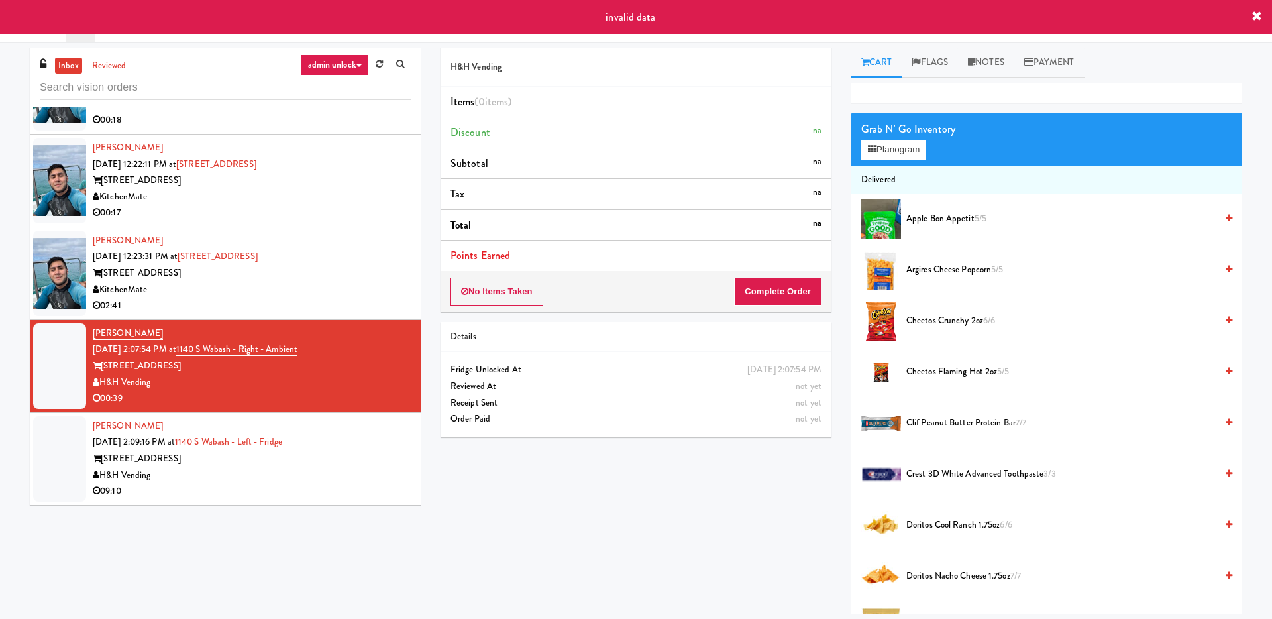
click at [343, 458] on div "[STREET_ADDRESS]" at bounding box center [252, 459] width 318 height 17
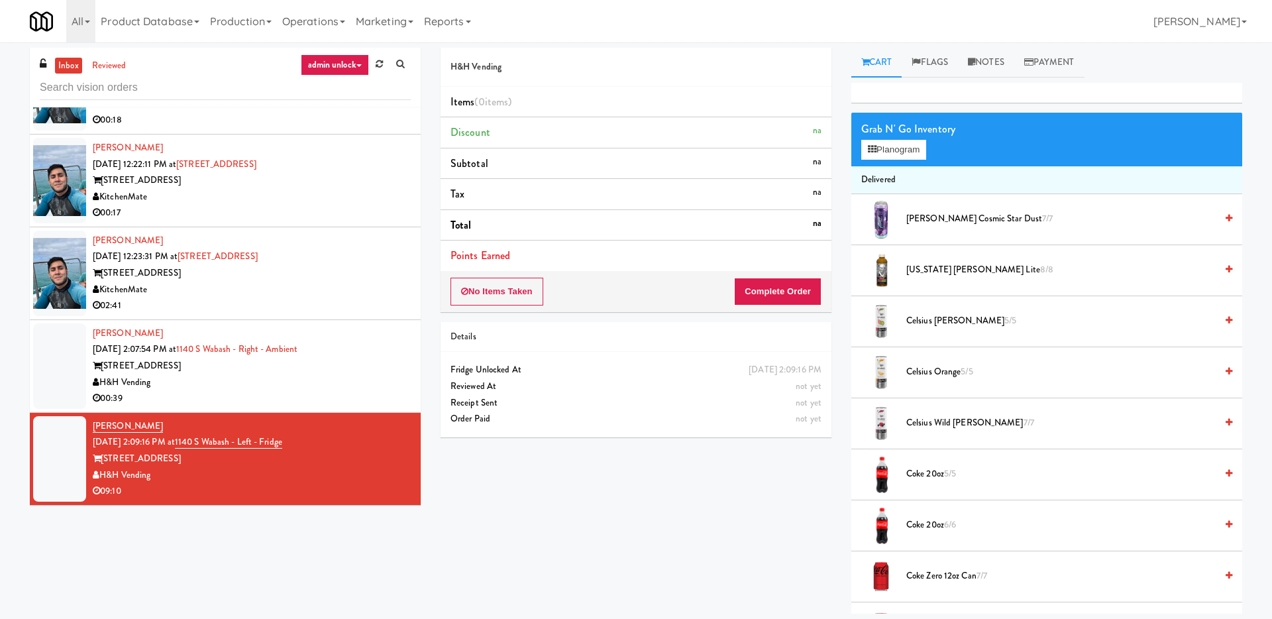
click at [338, 387] on div "H&H Vending" at bounding box center [252, 382] width 318 height 17
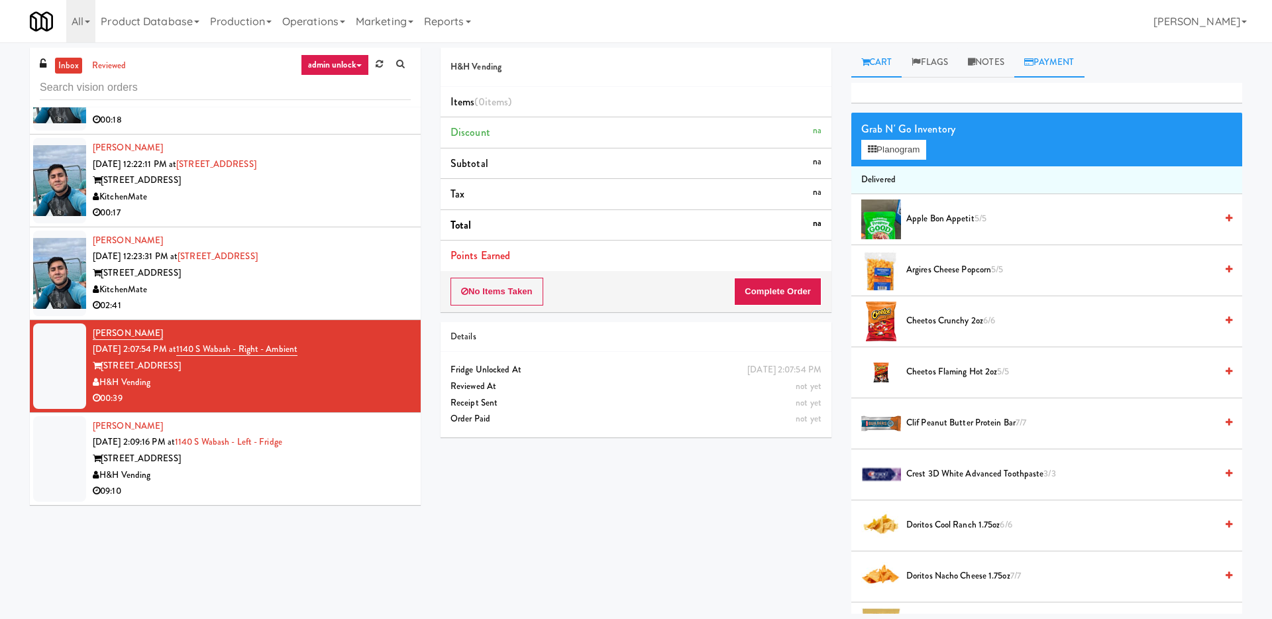
click at [877, 64] on link "Payment" at bounding box center [1049, 63] width 70 height 30
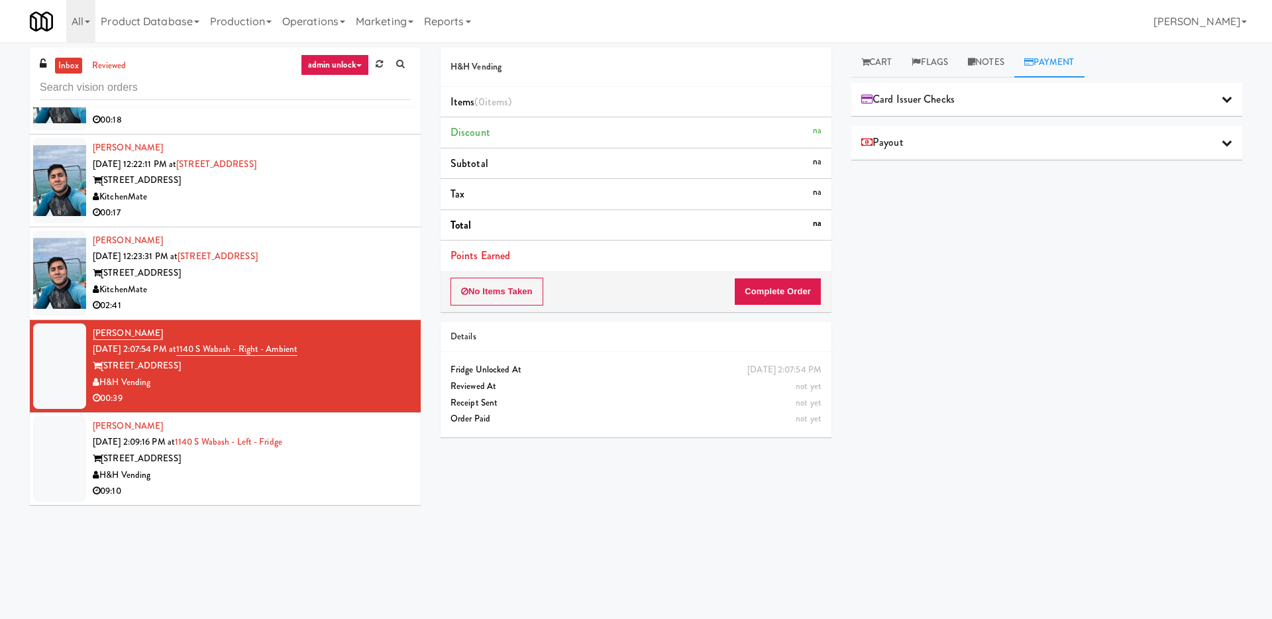
click at [877, 98] on div "Card Issuer Checks" at bounding box center [1046, 99] width 371 height 20
click at [877, 56] on link "Cart" at bounding box center [876, 63] width 51 height 30
